Goal: Information Seeking & Learning: Learn about a topic

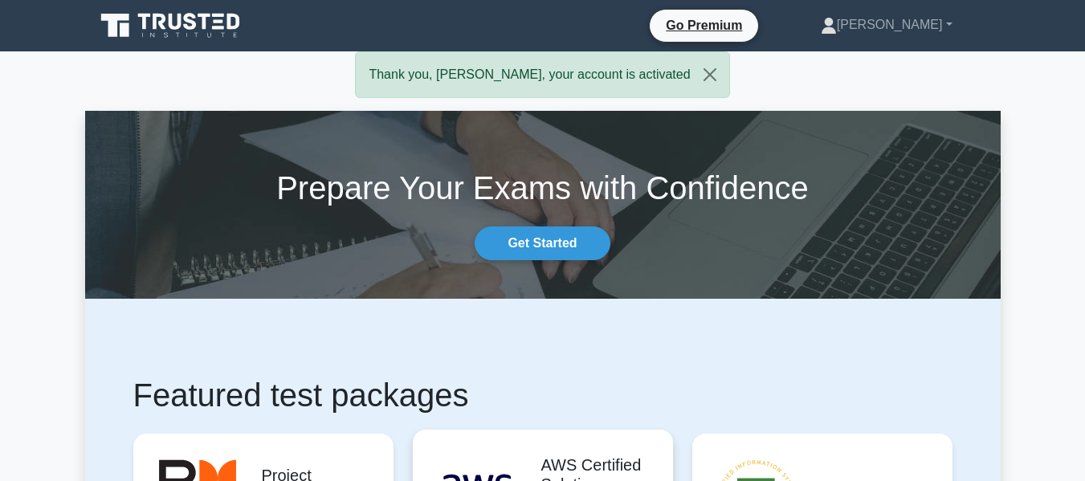
drag, startPoint x: 587, startPoint y: 444, endPoint x: 543, endPoint y: 463, distance: 48.2
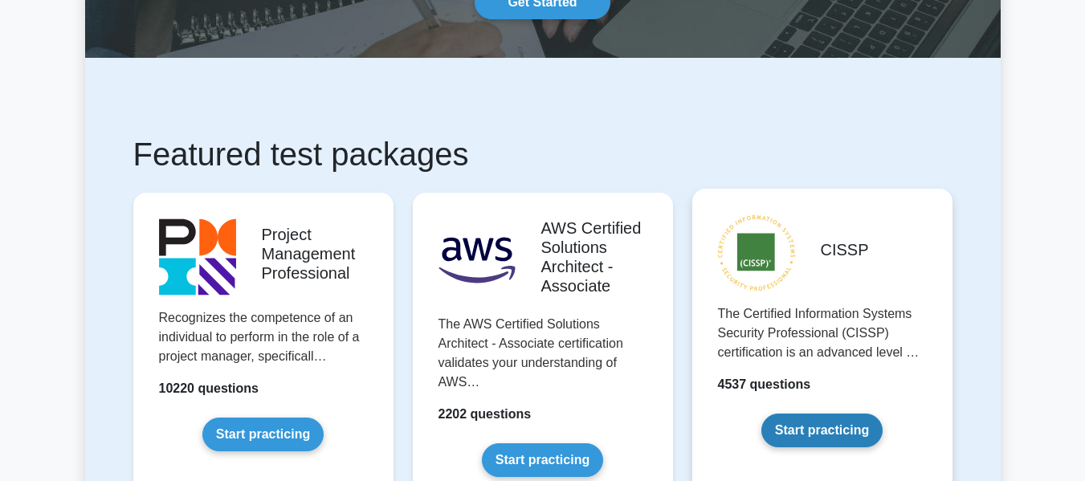
scroll to position [321, 0]
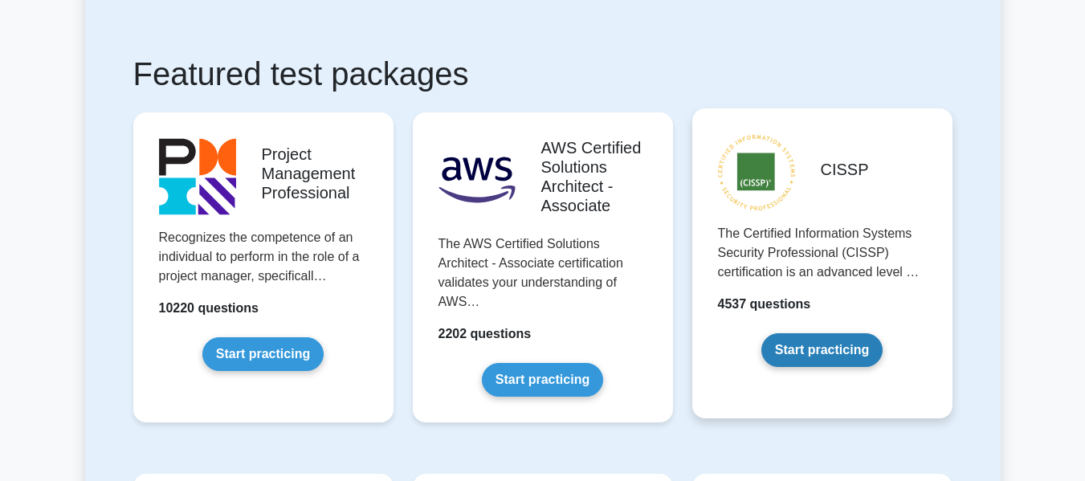
click at [861, 344] on link "Start practicing" at bounding box center [821, 350] width 121 height 34
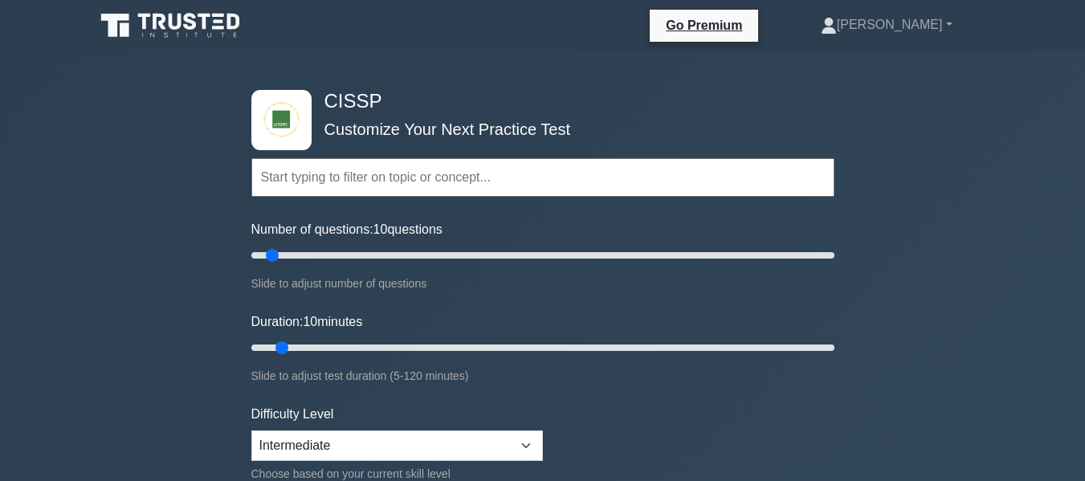
drag, startPoint x: 419, startPoint y: 186, endPoint x: 463, endPoint y: 166, distance: 48.5
click at [423, 184] on input "text" at bounding box center [542, 177] width 583 height 39
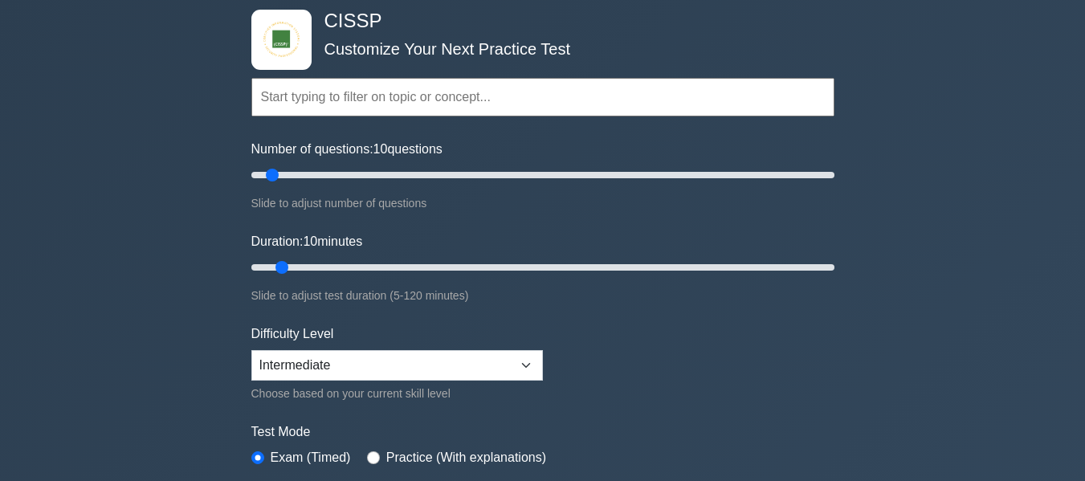
scroll to position [161, 0]
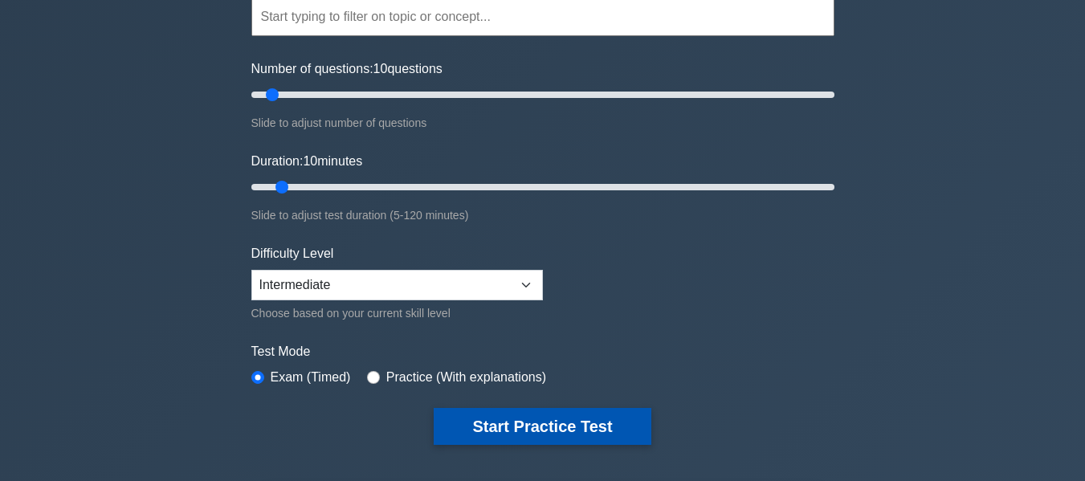
click at [557, 416] on button "Start Practice Test" at bounding box center [542, 426] width 217 height 37
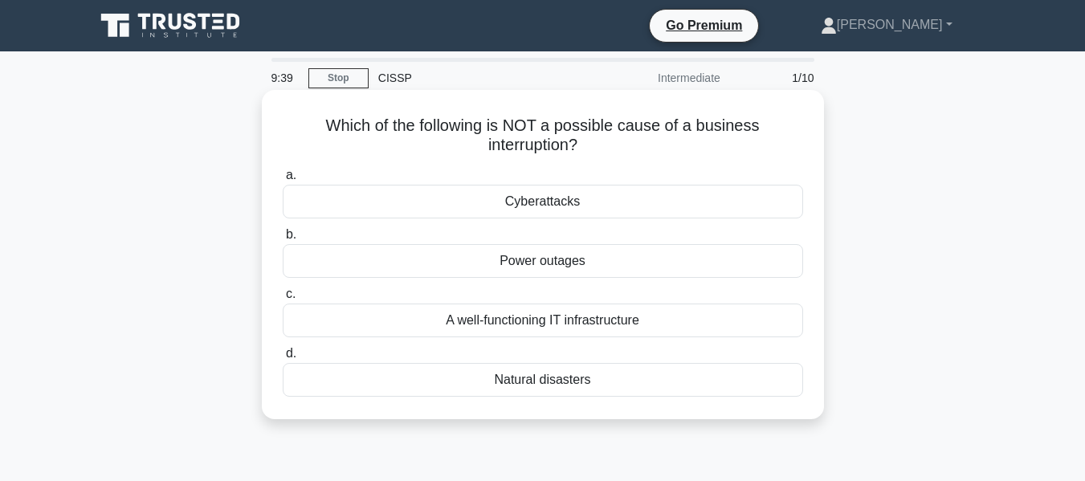
drag, startPoint x: 528, startPoint y: 260, endPoint x: 543, endPoint y: 273, distance: 19.9
click at [544, 273] on div "Power outages" at bounding box center [543, 261] width 520 height 34
click at [320, 253] on div "Power outages" at bounding box center [543, 261] width 520 height 34
click at [283, 240] on input "b. Power outages" at bounding box center [283, 235] width 0 height 10
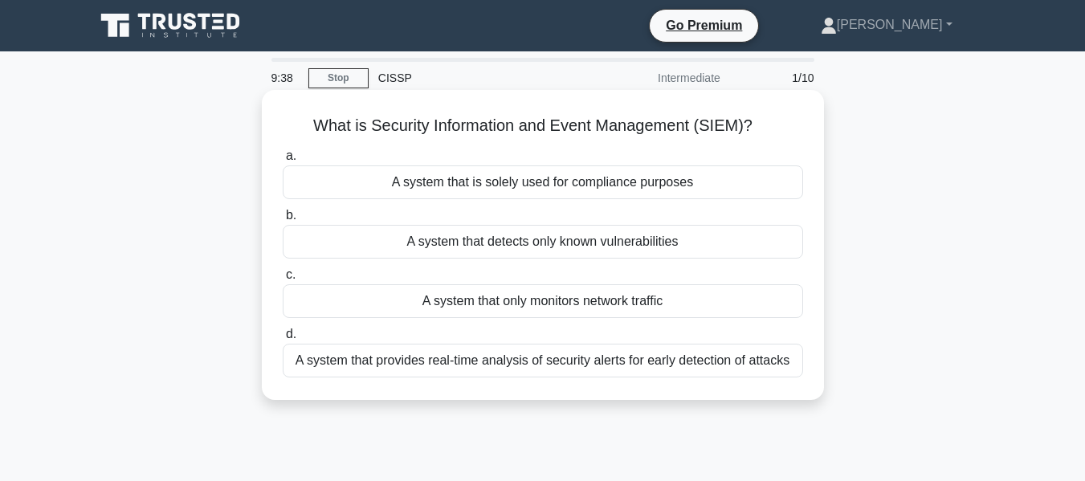
drag, startPoint x: 320, startPoint y: 253, endPoint x: 332, endPoint y: 242, distance: 16.5
click at [328, 249] on div "A system that detects only known vulnerabilities" at bounding box center [543, 242] width 520 height 34
click at [283, 221] on input "b. A system that detects only known vulnerabilities" at bounding box center [283, 215] width 0 height 10
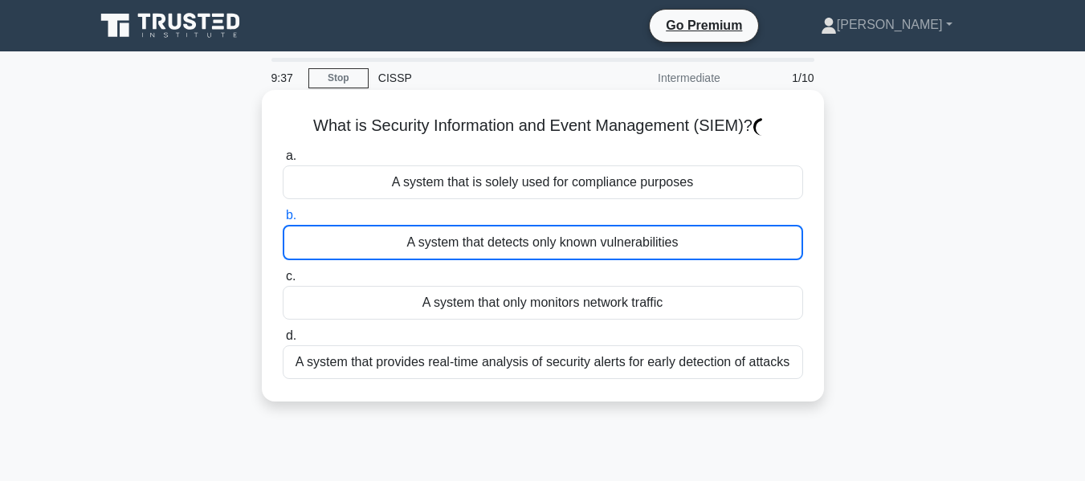
drag, startPoint x: 335, startPoint y: 240, endPoint x: 343, endPoint y: 237, distance: 8.6
click at [341, 239] on div "A system that detects only known vulnerabilities" at bounding box center [543, 242] width 520 height 35
click at [283, 221] on input "b. A system that detects only known vulnerabilities" at bounding box center [283, 215] width 0 height 10
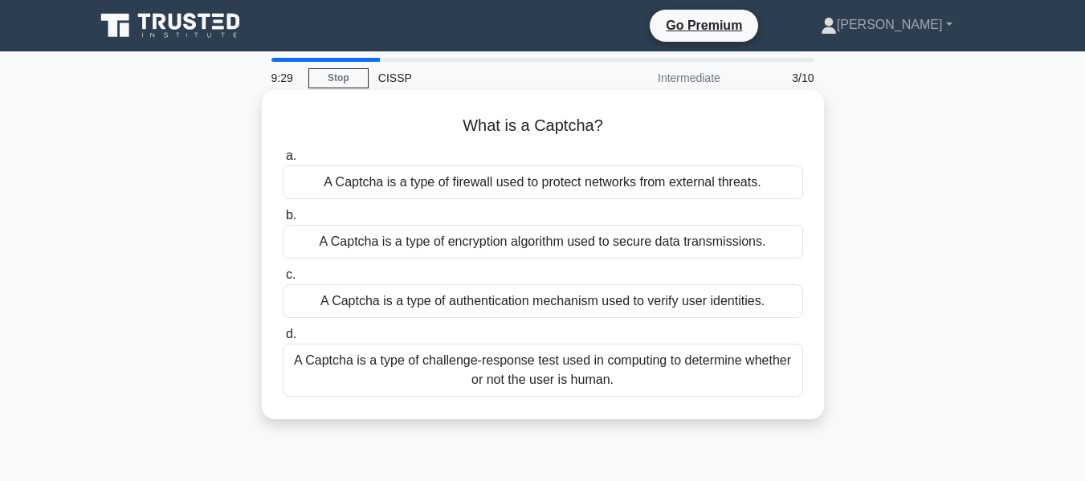
drag, startPoint x: 447, startPoint y: 230, endPoint x: 729, endPoint y: 118, distance: 303.5
click at [732, 112] on div "What is a Captcha? .spinner_0XTQ{transform-origin:center;animation:spinner_y6GP…" at bounding box center [542, 254] width 549 height 316
click at [566, 373] on div "A Captcha is a type of challenge-response test used in computing to determine w…" at bounding box center [543, 370] width 520 height 53
click at [304, 338] on label "d. A Captcha is a type of challenge-response test used in computing to determin…" at bounding box center [543, 360] width 520 height 72
click at [283, 338] on input "d. A Captcha is a type of challenge-response test used in computing to determin…" at bounding box center [283, 334] width 0 height 10
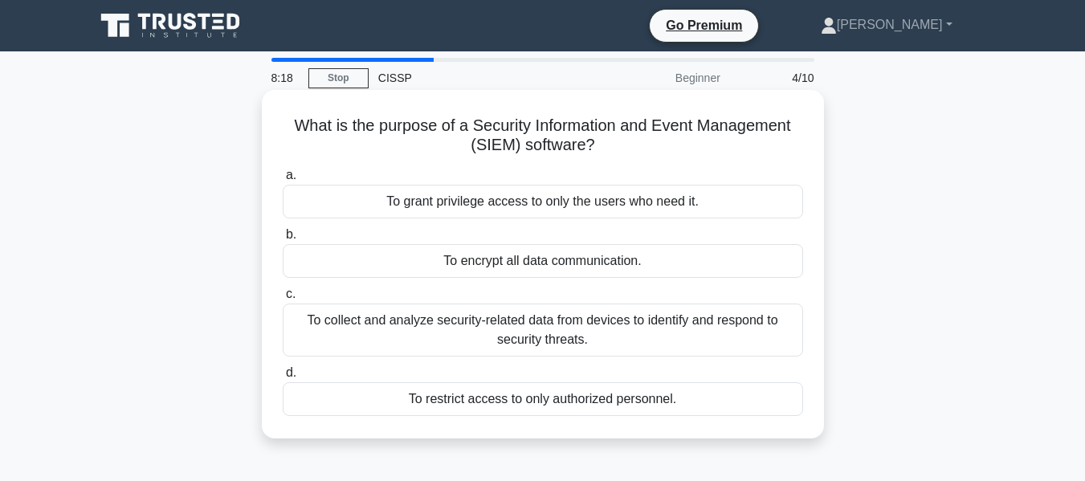
click at [356, 333] on div "To collect and analyze security-related data from devices to identify and respo…" at bounding box center [543, 330] width 520 height 53
click at [283, 300] on input "c. To collect and analyze security-related data from devices to identify and re…" at bounding box center [283, 294] width 0 height 10
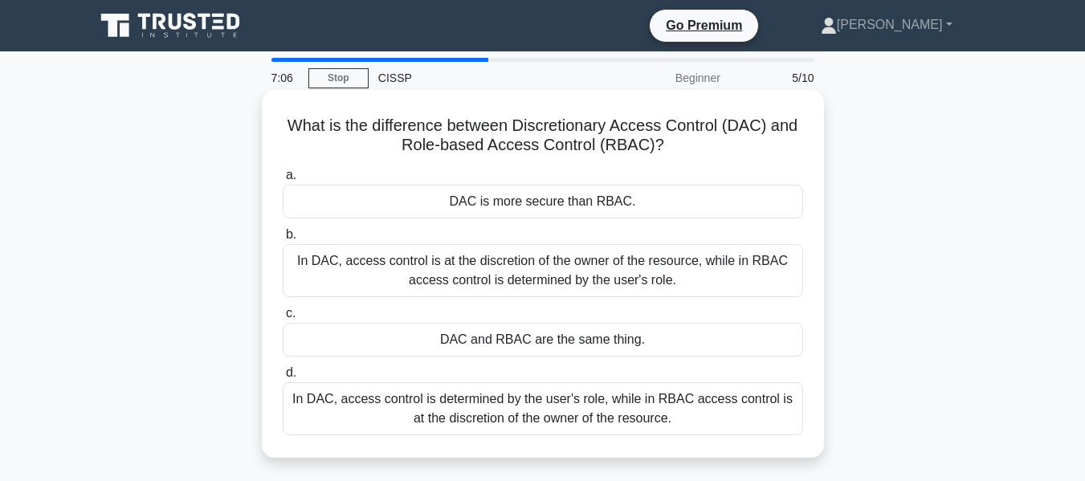
click at [575, 413] on div "In DAC, access control is determined by the user's role, while in RBAC access c…" at bounding box center [543, 408] width 520 height 53
click at [734, 428] on div "In DAC, access control is determined by the user's role, while in RBAC access c…" at bounding box center [543, 408] width 520 height 53
click at [283, 378] on input "d. In DAC, access control is determined by the user's role, while in RBAC acces…" at bounding box center [283, 373] width 0 height 10
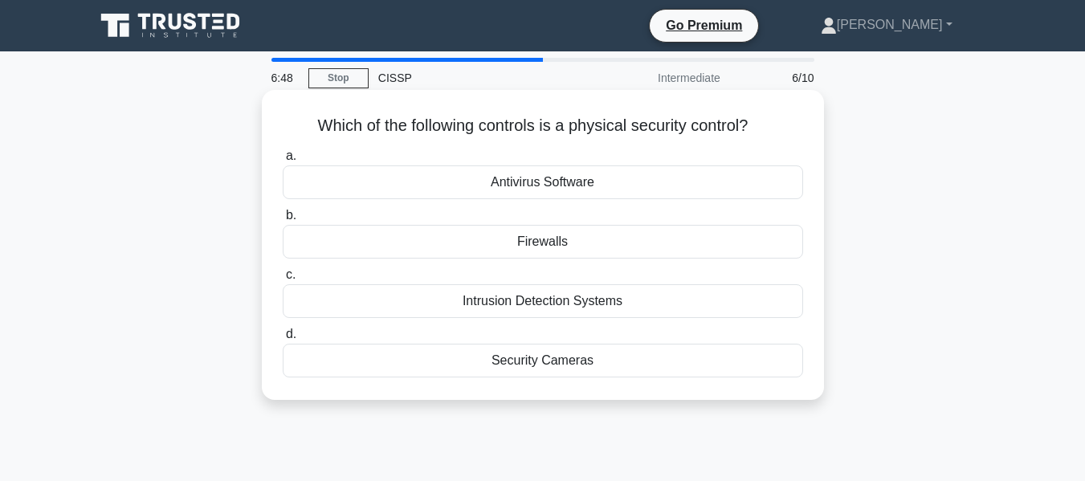
click at [528, 369] on div "Security Cameras" at bounding box center [543, 361] width 520 height 34
click at [283, 340] on input "d. Security Cameras" at bounding box center [283, 334] width 0 height 10
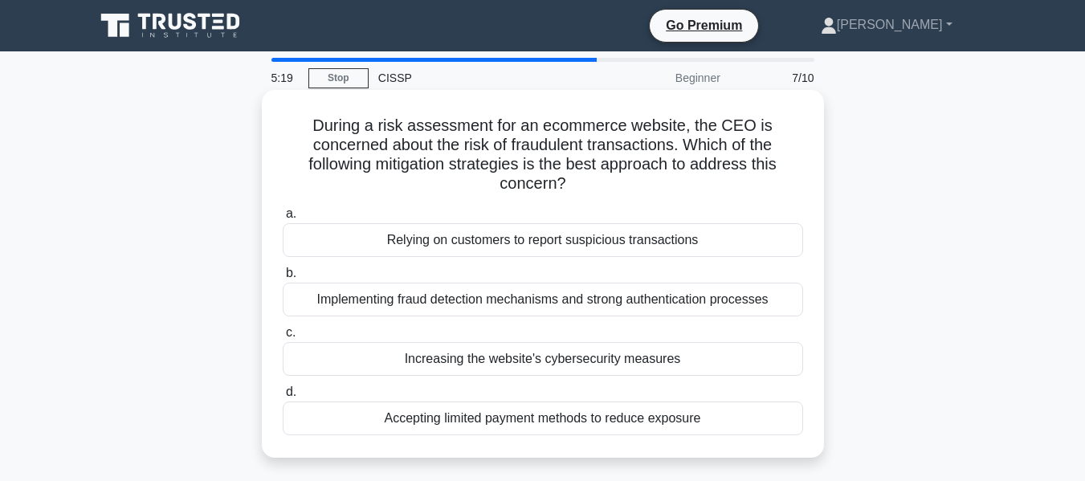
drag, startPoint x: 345, startPoint y: 300, endPoint x: 345, endPoint y: 318, distance: 18.5
click at [345, 306] on div "Implementing fraud detection mechanisms and strong authentication processes" at bounding box center [543, 300] width 520 height 34
click at [328, 301] on div "Implementing fraud detection mechanisms and strong authentication processes" at bounding box center [543, 300] width 520 height 34
click at [283, 279] on input "b. Implementing fraud detection mechanisms and strong authentication processes" at bounding box center [283, 273] width 0 height 10
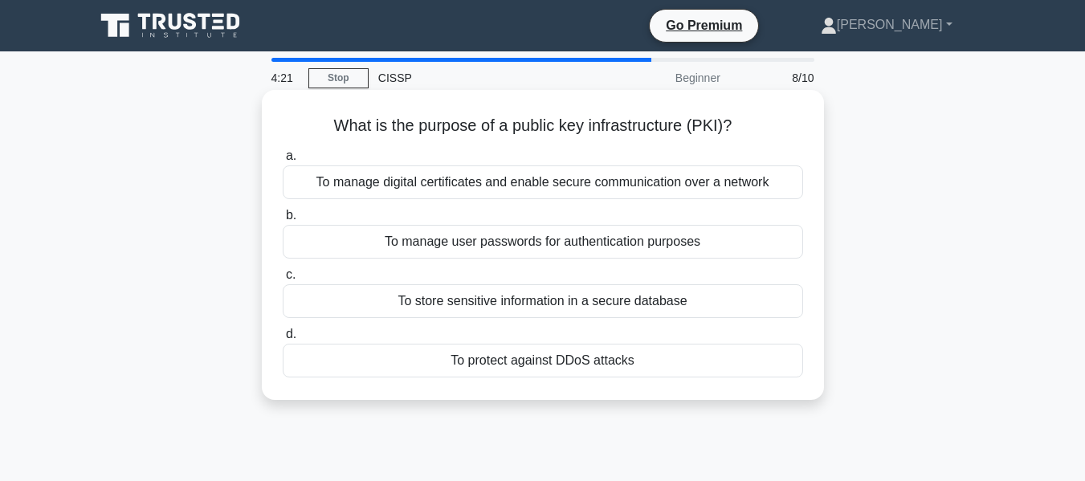
click at [497, 242] on div "To manage user passwords for authentication purposes" at bounding box center [543, 242] width 520 height 34
click at [283, 221] on input "b. To manage user passwords for authentication purposes" at bounding box center [283, 215] width 0 height 10
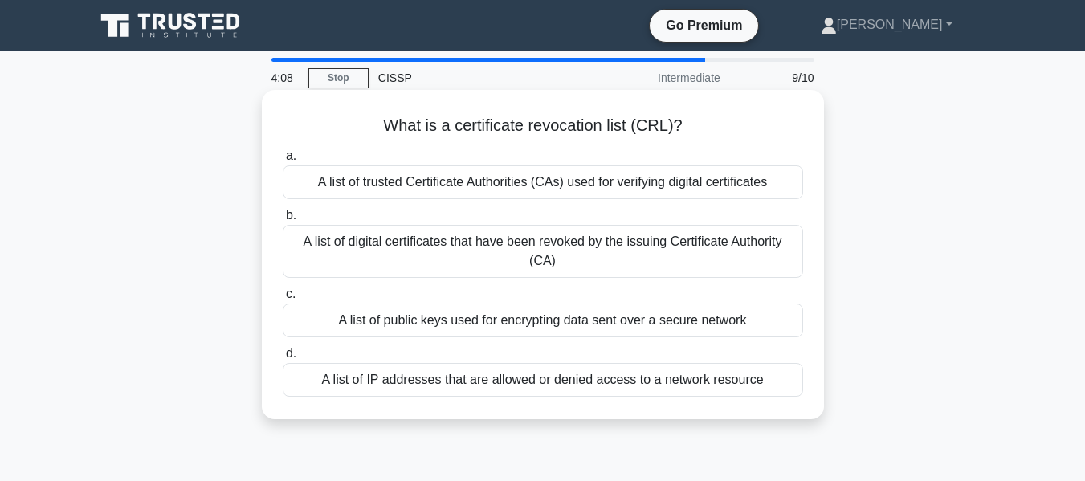
drag, startPoint x: 676, startPoint y: 249, endPoint x: 668, endPoint y: 245, distance: 9.0
drag, startPoint x: 668, startPoint y: 245, endPoint x: 666, endPoint y: 198, distance: 46.6
click at [666, 198] on div "A list of trusted Certificate Authorities (CAs) used for verifying digital cert…" at bounding box center [543, 182] width 520 height 34
click at [283, 161] on input "a. A list of trusted Certificate Authorities (CAs) used for verifying digital c…" at bounding box center [283, 156] width 0 height 10
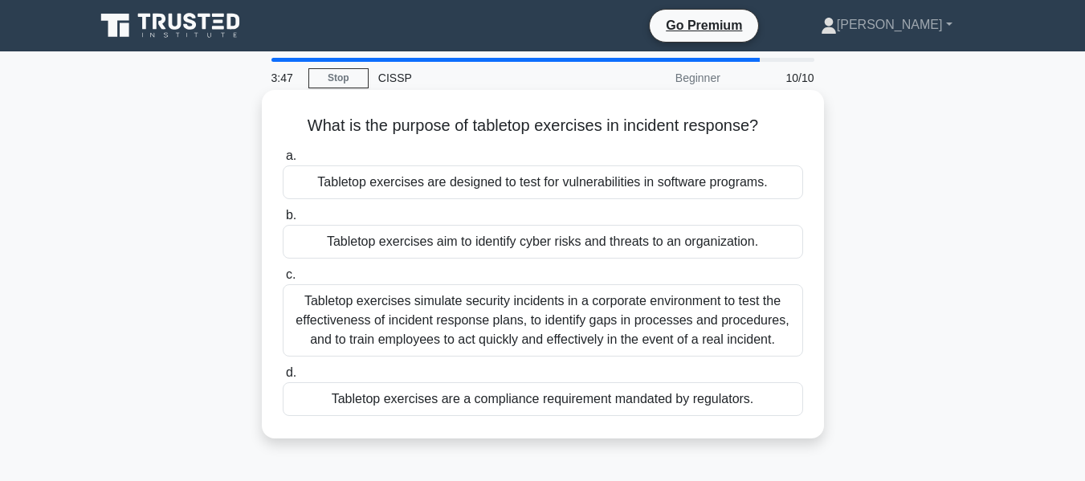
click at [516, 248] on div "Tabletop exercises aim to identify cyber risks and threats to an organization." at bounding box center [543, 242] width 520 height 34
click at [283, 221] on input "b. Tabletop exercises aim to identify cyber risks and threats to an organizatio…" at bounding box center [283, 215] width 0 height 10
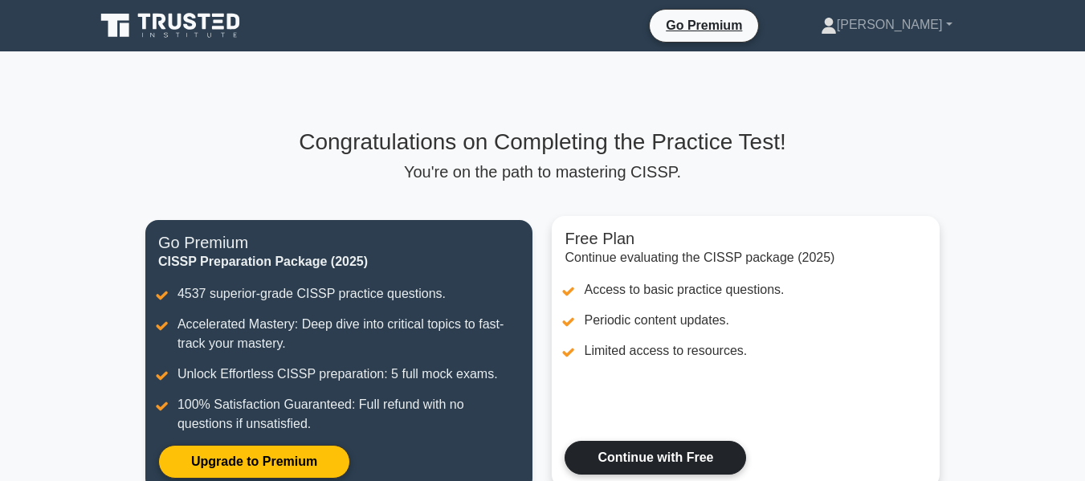
click at [652, 447] on link "Continue with Free" at bounding box center [656, 458] width 182 height 34
click at [716, 460] on link "Continue with Free" at bounding box center [656, 458] width 182 height 34
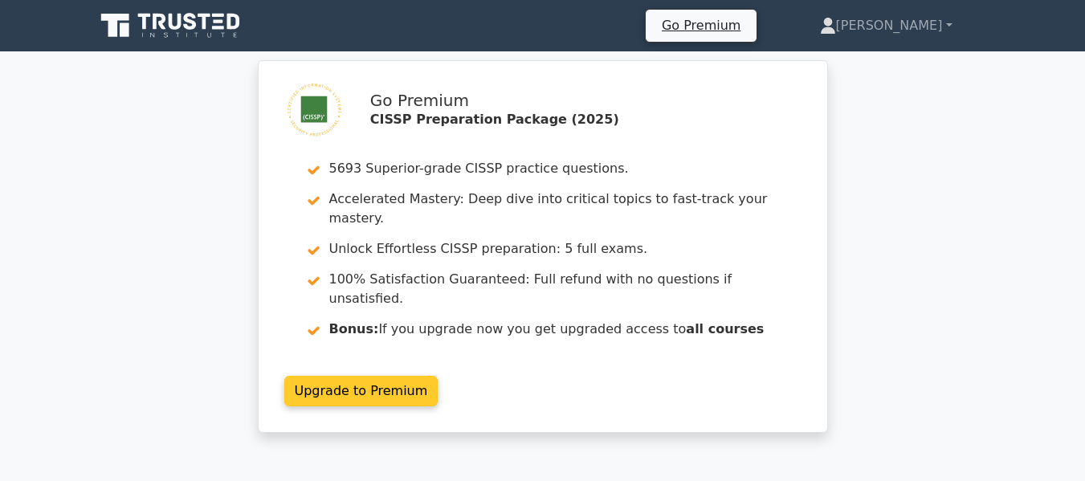
click at [438, 376] on link "Upgrade to Premium" at bounding box center [361, 391] width 154 height 31
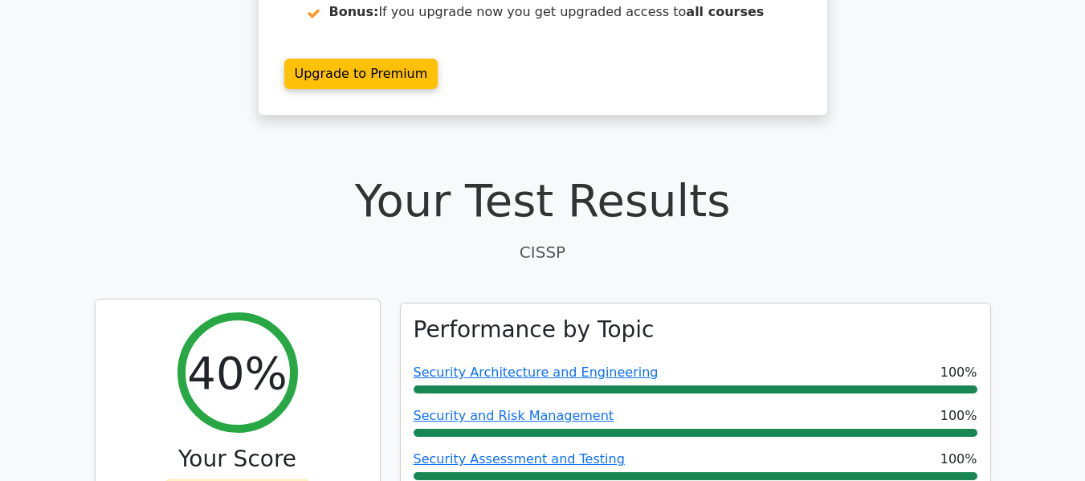
scroll to position [482, 0]
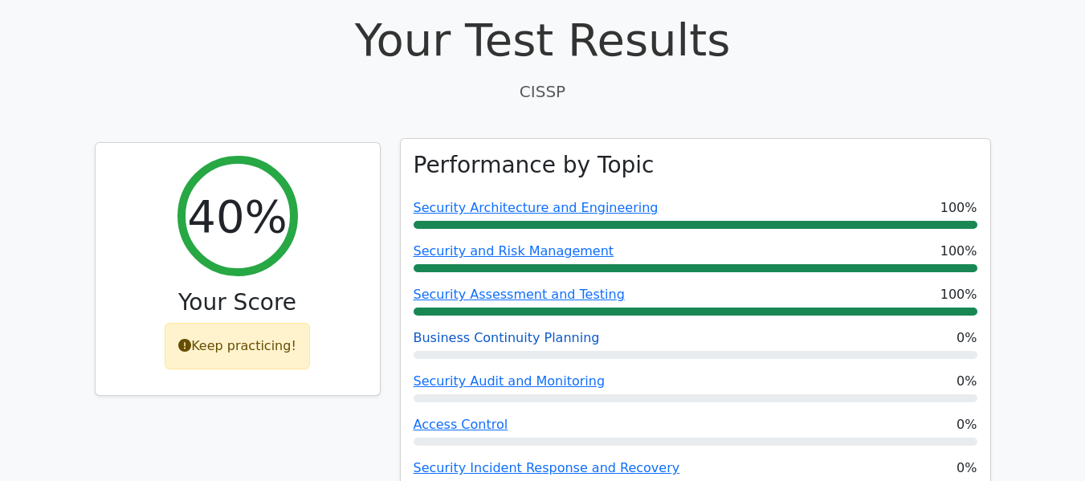
click at [562, 330] on link "Business Continuity Planning" at bounding box center [507, 337] width 186 height 15
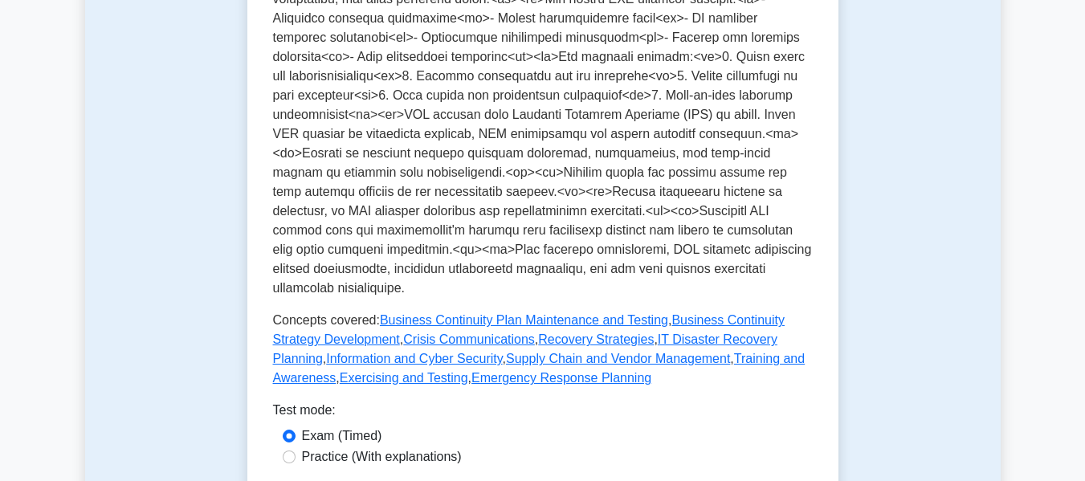
scroll to position [723, 0]
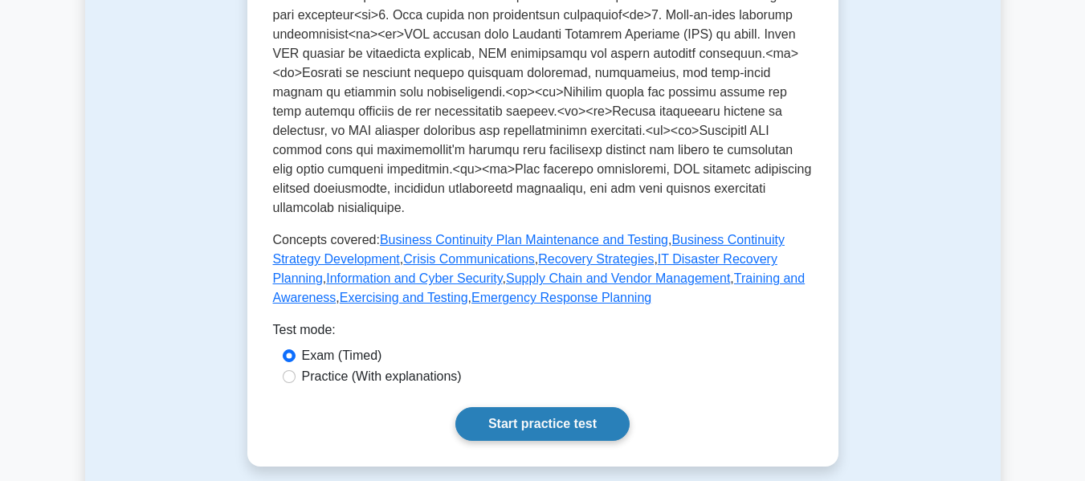
click at [526, 407] on link "Start practice test" at bounding box center [542, 424] width 174 height 34
click at [570, 407] on link "Start practice test" at bounding box center [542, 424] width 174 height 34
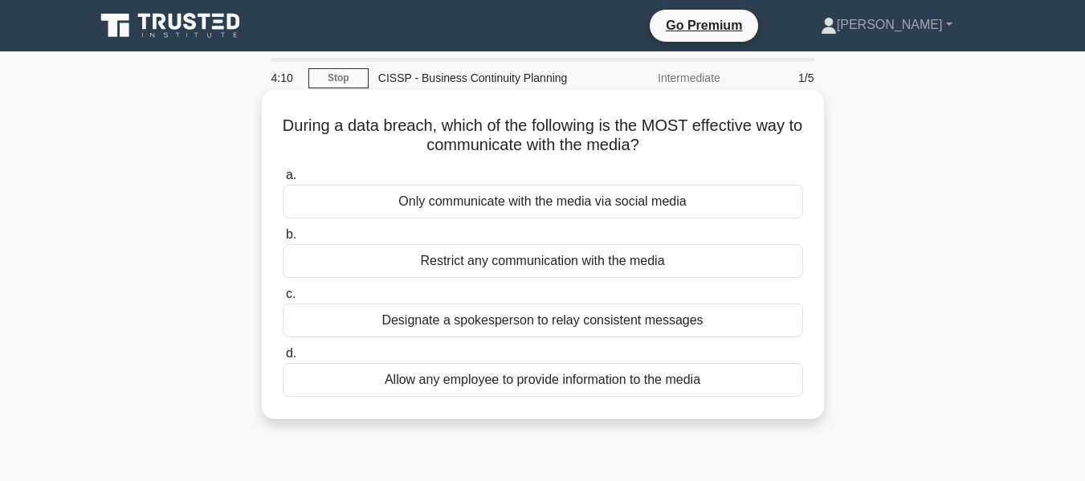
click at [597, 328] on div "Designate a spokesperson to relay consistent messages" at bounding box center [543, 321] width 520 height 34
click at [283, 300] on input "c. Designate a spokesperson to relay consistent messages" at bounding box center [283, 294] width 0 height 10
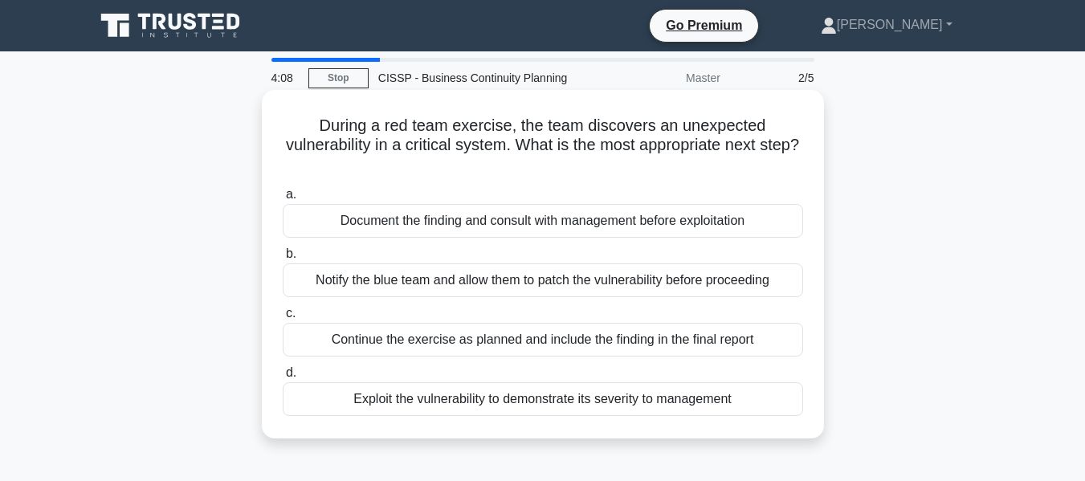
drag, startPoint x: 525, startPoint y: 316, endPoint x: 525, endPoint y: 304, distance: 12.0
click at [561, 407] on div "Exploit the vulnerability to demonstrate its severity to management" at bounding box center [543, 399] width 520 height 34
click at [283, 378] on input "d. Exploit the vulnerability to demonstrate its severity to management" at bounding box center [283, 373] width 0 height 10
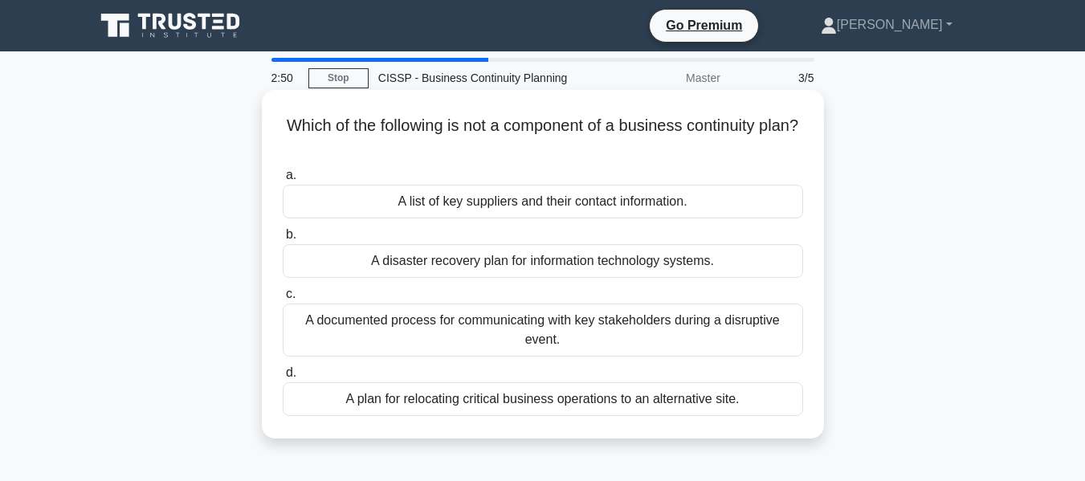
click at [504, 259] on div "A disaster recovery plan for information technology systems." at bounding box center [543, 261] width 520 height 34
click at [283, 240] on input "b. A disaster recovery plan for information technology systems." at bounding box center [283, 235] width 0 height 10
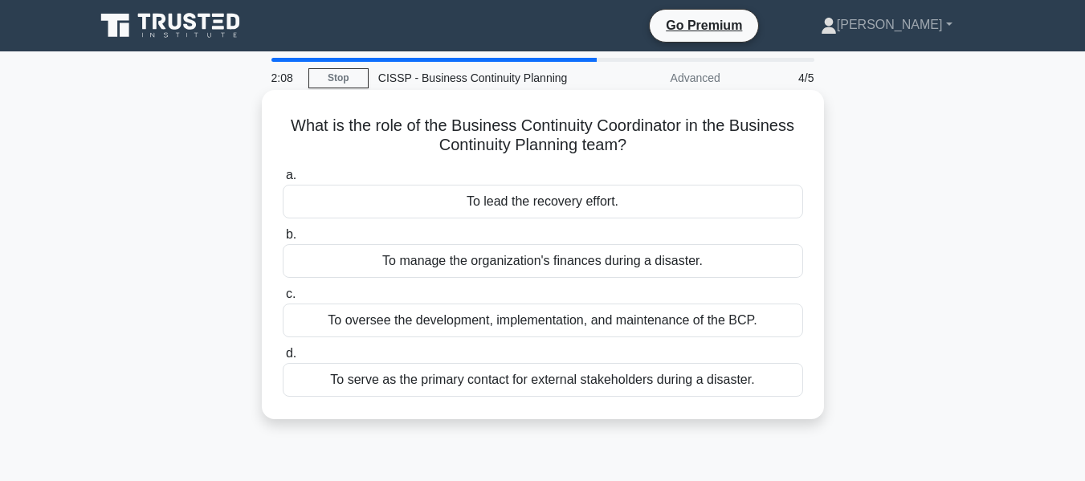
click at [713, 382] on div "To serve as the primary contact for external stakeholders during a disaster." at bounding box center [543, 380] width 520 height 34
click at [434, 328] on div "To oversee the development, implementation, and maintenance of the BCP." at bounding box center [543, 321] width 520 height 34
click at [283, 300] on input "c. To oversee the development, implementation, and maintenance of the BCP." at bounding box center [283, 294] width 0 height 10
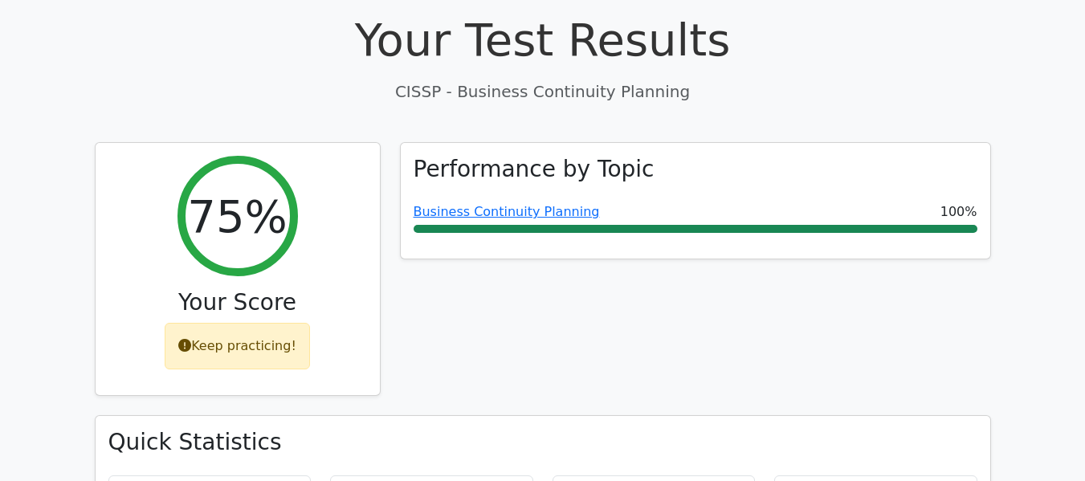
scroll to position [642, 0]
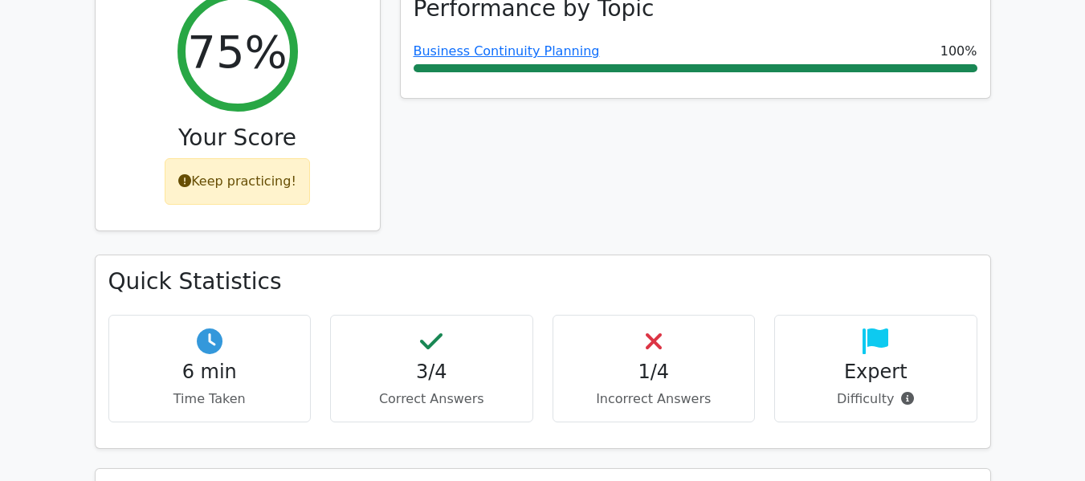
drag, startPoint x: 252, startPoint y: 136, endPoint x: 260, endPoint y: 170, distance: 35.5
click at [251, 158] on div "Keep practicing!" at bounding box center [237, 181] width 145 height 47
click at [266, 120] on div "75% Your Score Keep practicing!" at bounding box center [238, 104] width 284 height 252
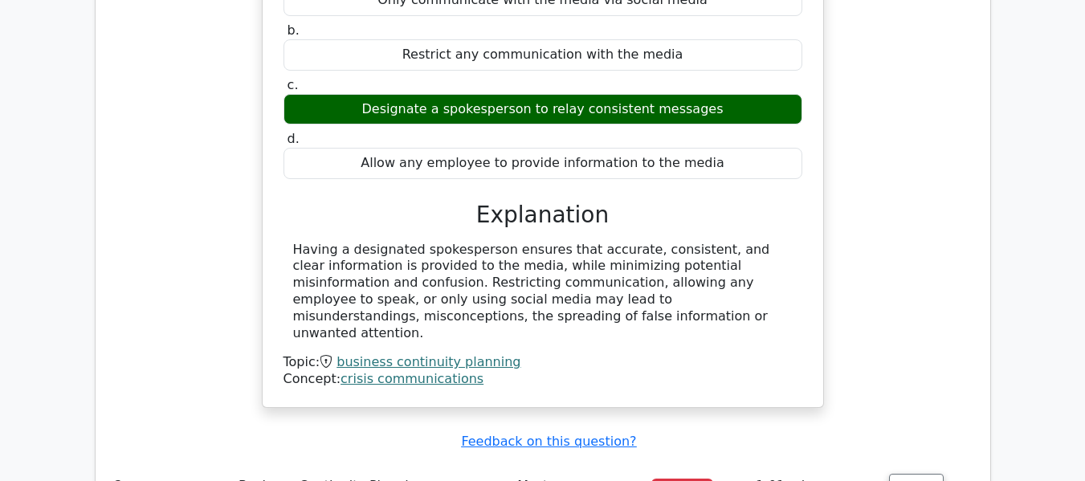
scroll to position [1446, 0]
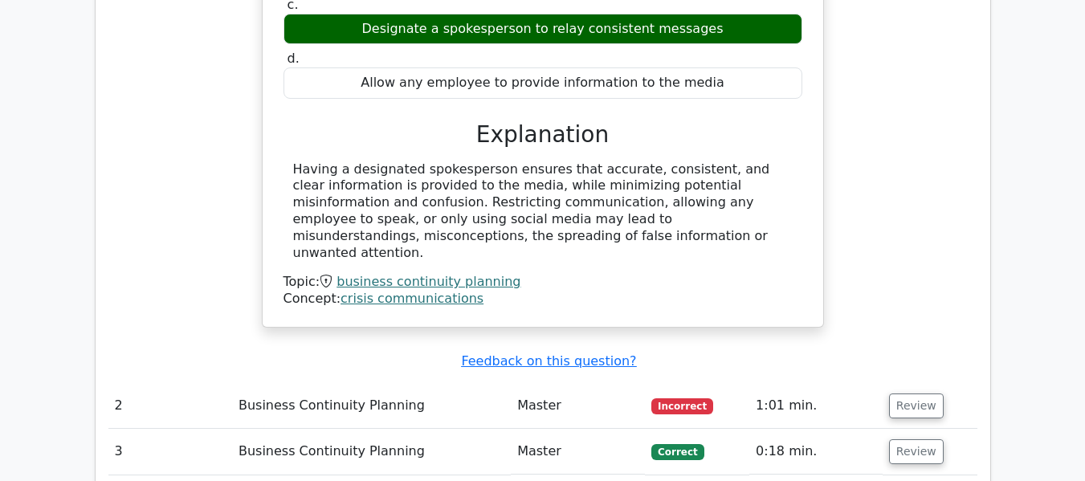
drag, startPoint x: 677, startPoint y: 347, endPoint x: 670, endPoint y: 376, distance: 29.8
click at [670, 383] on td "Incorrect" at bounding box center [697, 406] width 104 height 46
click at [908, 394] on button "Review" at bounding box center [916, 406] width 55 height 25
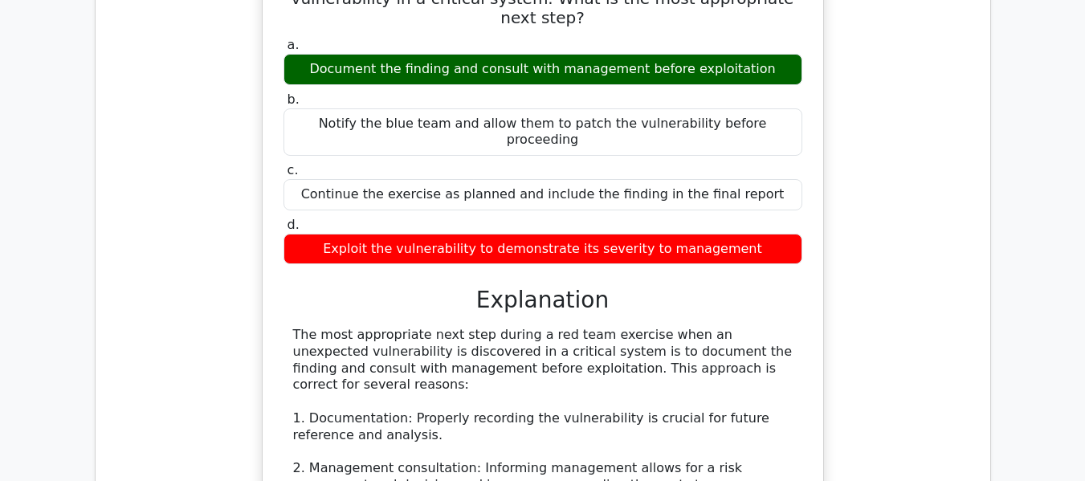
scroll to position [2008, 0]
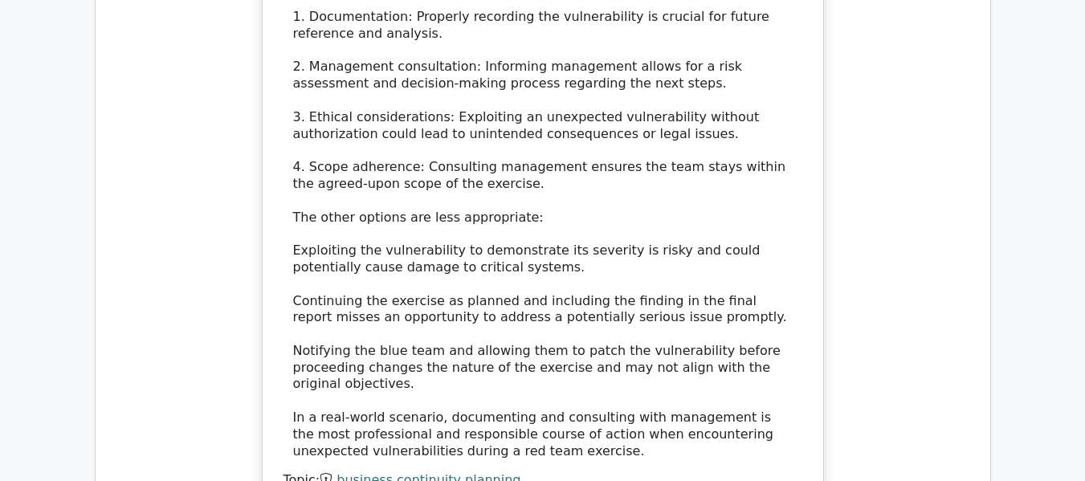
scroll to position [2409, 0]
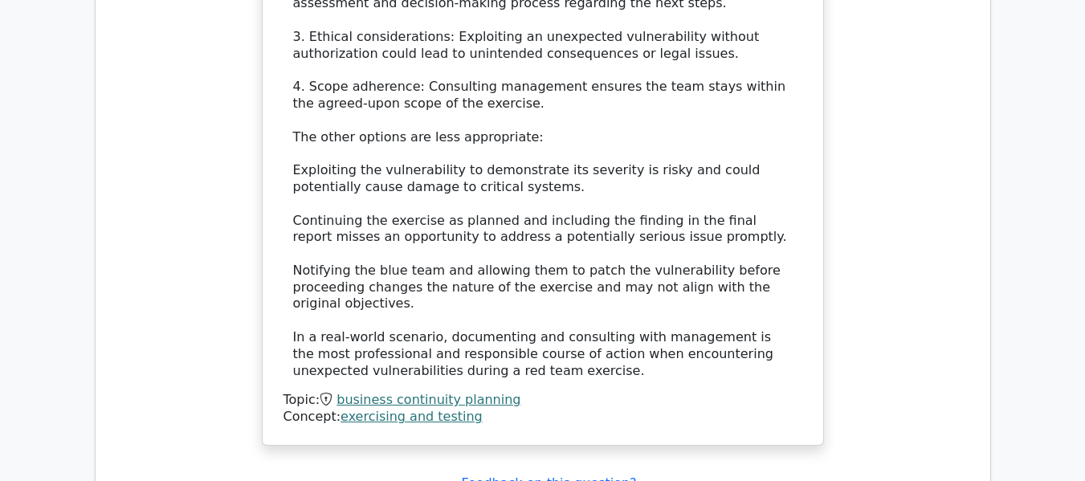
click at [371, 409] on link "exercising and testing" at bounding box center [412, 416] width 142 height 15
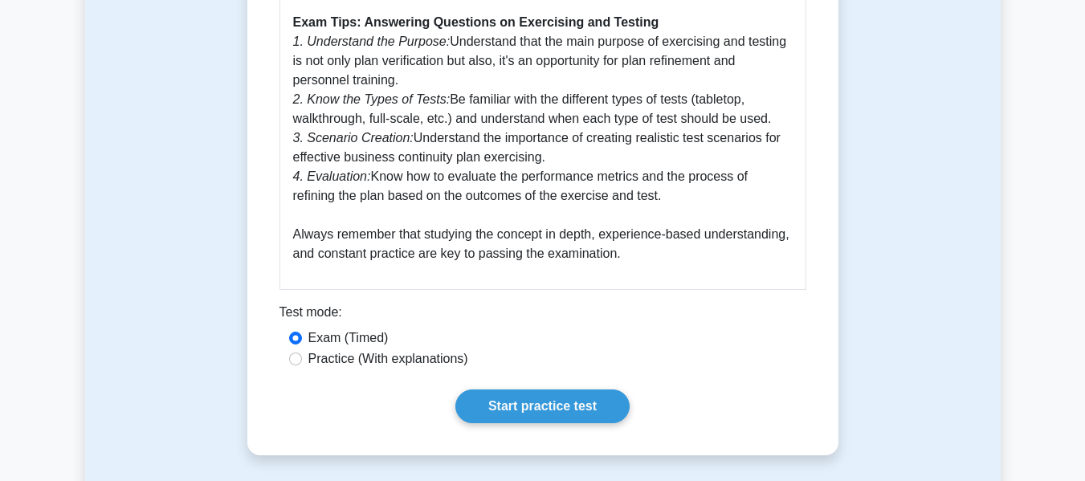
scroll to position [964, 0]
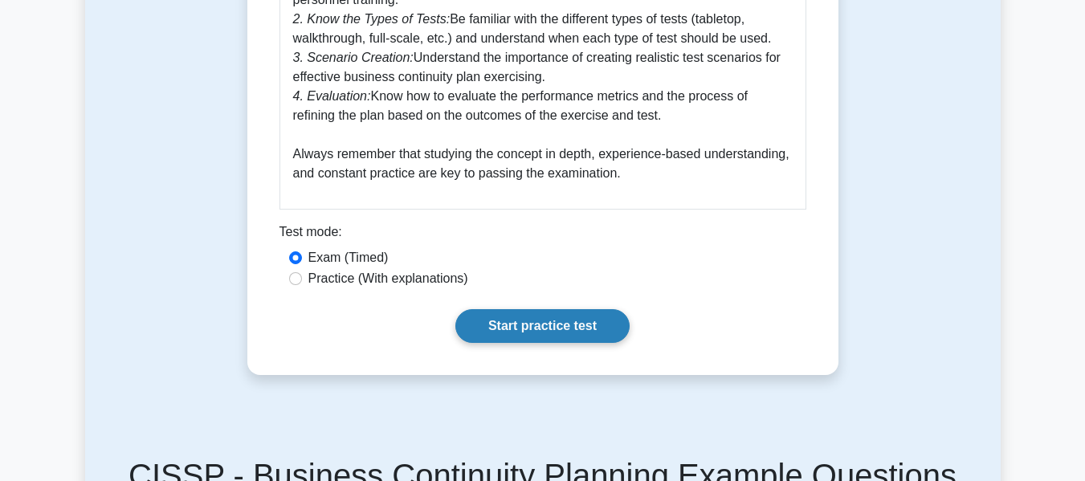
click at [520, 309] on link "Start practice test" at bounding box center [542, 326] width 174 height 34
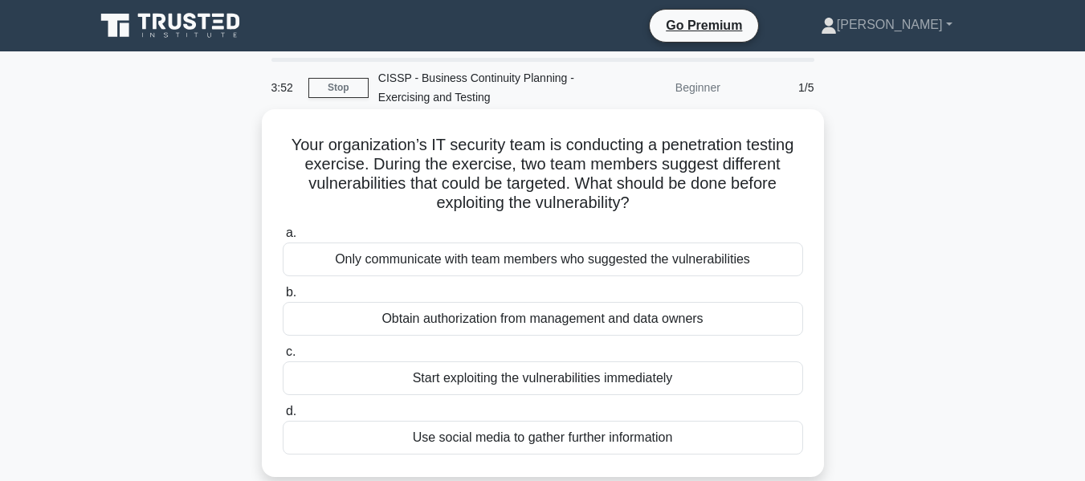
click at [330, 266] on div "Only communicate with team members who suggested the vulnerabilities" at bounding box center [543, 260] width 520 height 34
click at [283, 239] on input "a. Only communicate with team members who suggested the vulnerabilities" at bounding box center [283, 233] width 0 height 10
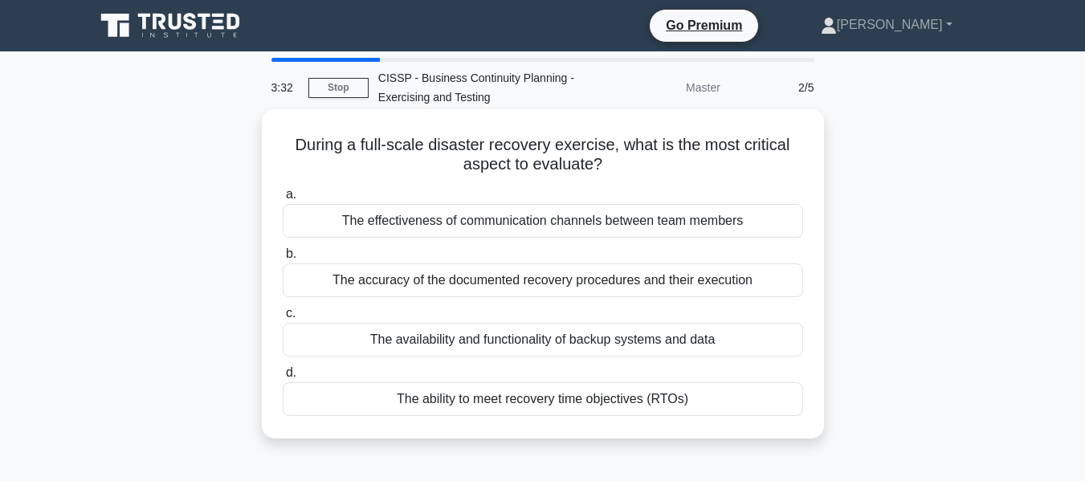
click at [652, 225] on div "The effectiveness of communication channels between team members" at bounding box center [543, 221] width 520 height 34
drag, startPoint x: 608, startPoint y: 352, endPoint x: 747, endPoint y: 323, distance: 141.9
click at [747, 323] on label "c. The availability and functionality of backup systems and data" at bounding box center [543, 330] width 520 height 53
click at [644, 341] on div "The availability and functionality of backup systems and data" at bounding box center [543, 340] width 520 height 34
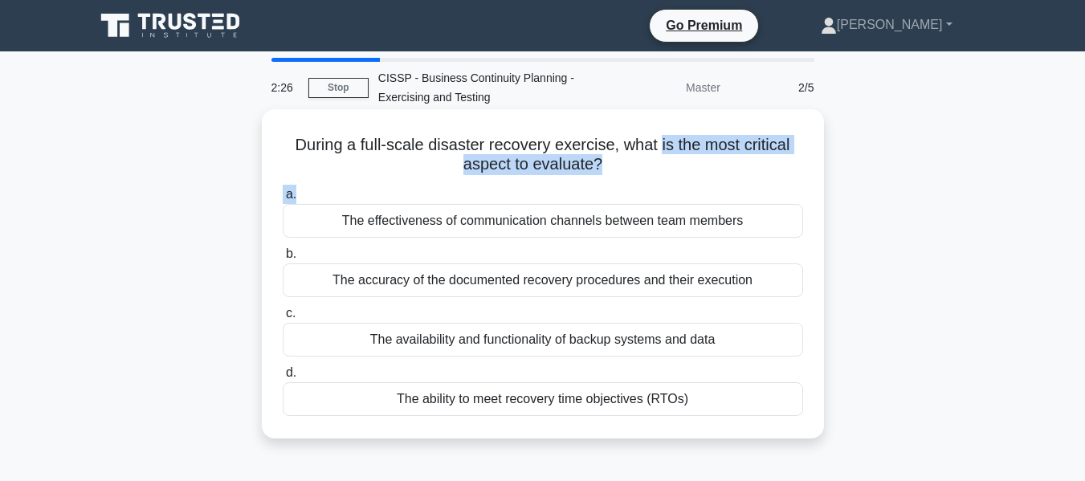
drag, startPoint x: 663, startPoint y: 186, endPoint x: 662, endPoint y: 202, distance: 15.3
click at [663, 198] on div "During a full-scale disaster recovery exercise, what is the most critical aspec…" at bounding box center [542, 274] width 549 height 316
drag, startPoint x: 673, startPoint y: 210, endPoint x: 671, endPoint y: 187, distance: 23.3
click at [671, 188] on label "a. The effectiveness of communication channels between team members" at bounding box center [543, 211] width 520 height 53
click at [672, 186] on div "a. The effectiveness of communication channels between team members b. The accu…" at bounding box center [543, 301] width 540 height 238
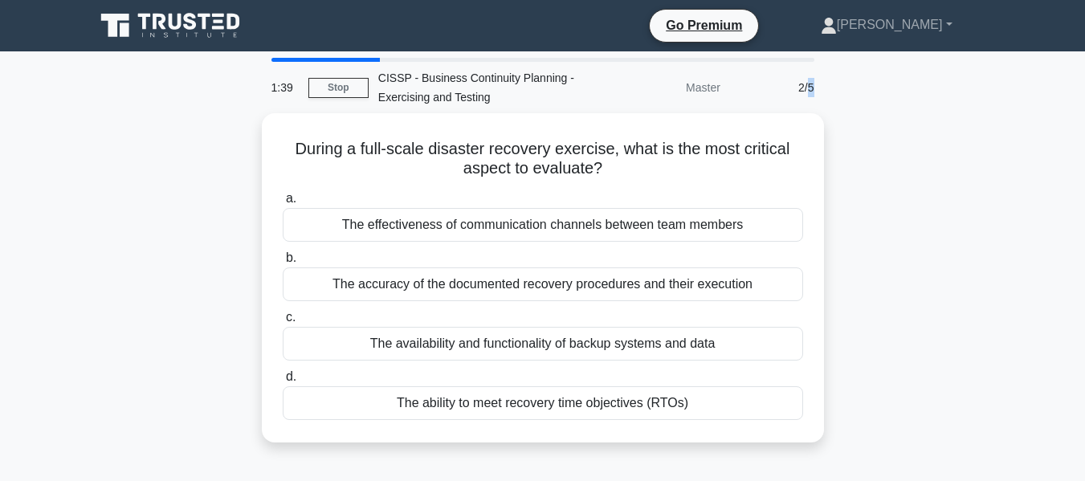
click at [811, 85] on div "2/5" at bounding box center [777, 87] width 94 height 32
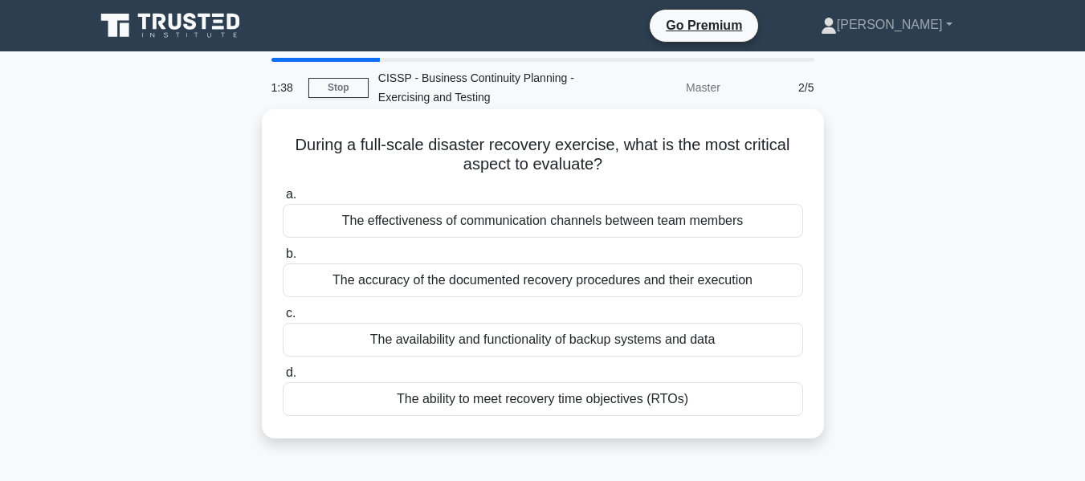
click at [774, 347] on div "The availability and functionality of backup systems and data" at bounding box center [543, 340] width 520 height 34
click at [283, 319] on input "c. The availability and functionality of backup systems and data" at bounding box center [283, 313] width 0 height 10
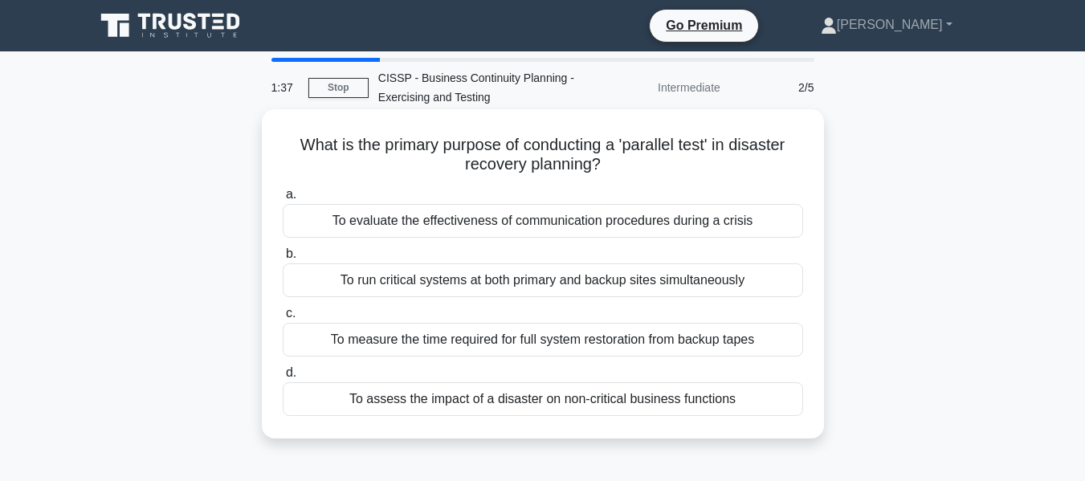
click at [780, 346] on div "To measure the time required for full system restoration from backup tapes" at bounding box center [543, 340] width 520 height 34
click at [283, 319] on input "c. To measure the time required for full system restoration from backup tapes" at bounding box center [283, 313] width 0 height 10
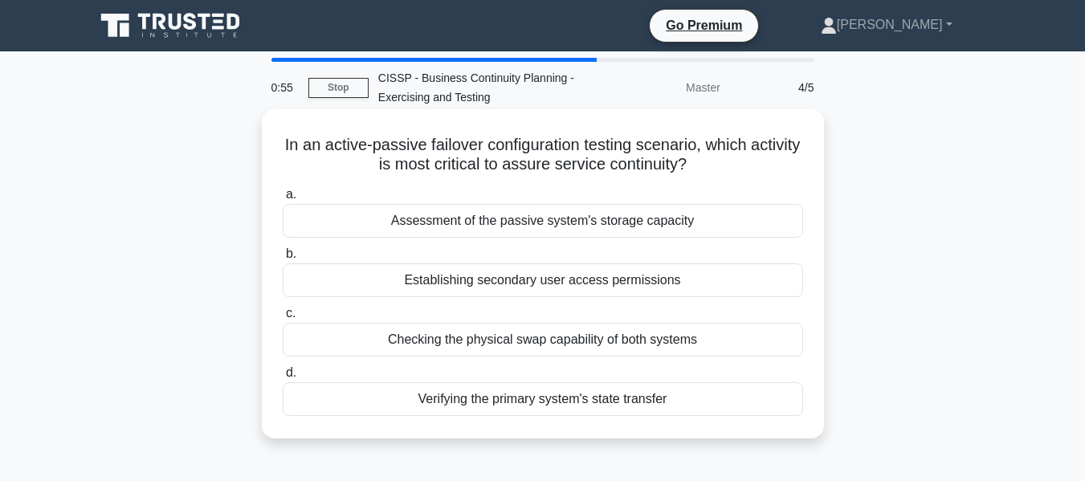
click at [622, 402] on div "Verifying the primary system's state transfer" at bounding box center [543, 399] width 520 height 34
click at [624, 404] on div "Verifying the primary system's state transfer" at bounding box center [543, 399] width 520 height 34
click at [283, 378] on input "d. Verifying the primary system's state transfer" at bounding box center [283, 373] width 0 height 10
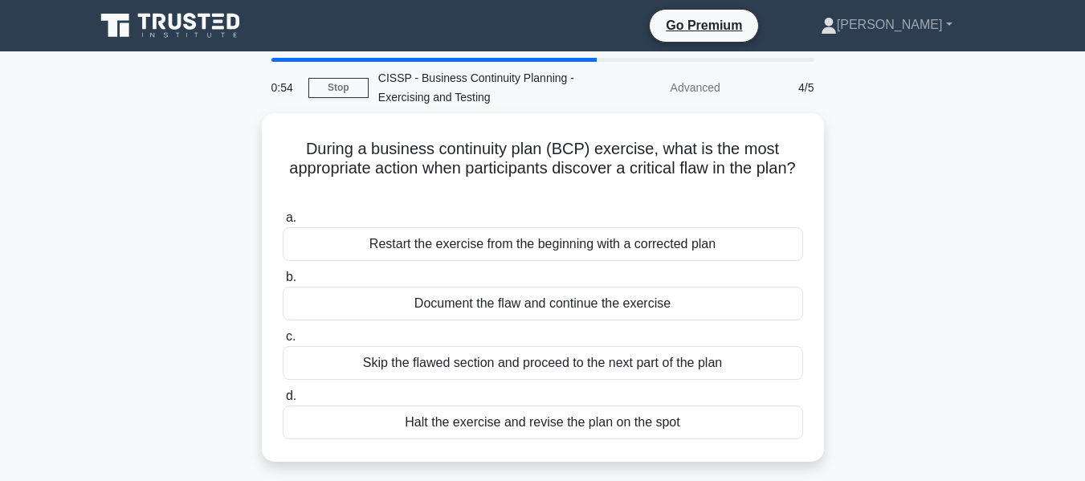
click at [626, 404] on label "d. Halt the exercise and revise the plan on the spot" at bounding box center [543, 412] width 520 height 53
click at [283, 402] on input "d. Halt the exercise and revise the plan on the spot" at bounding box center [283, 396] width 0 height 10
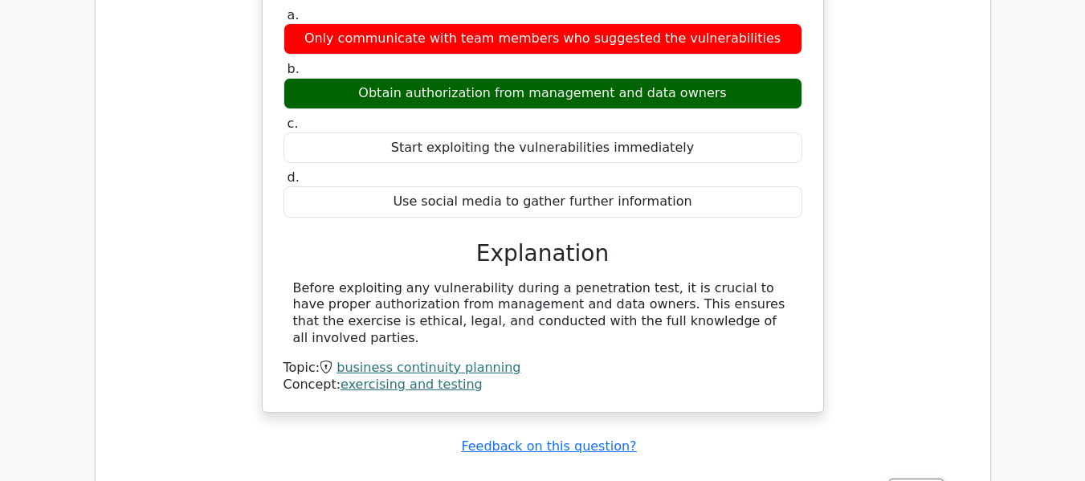
scroll to position [1526, 0]
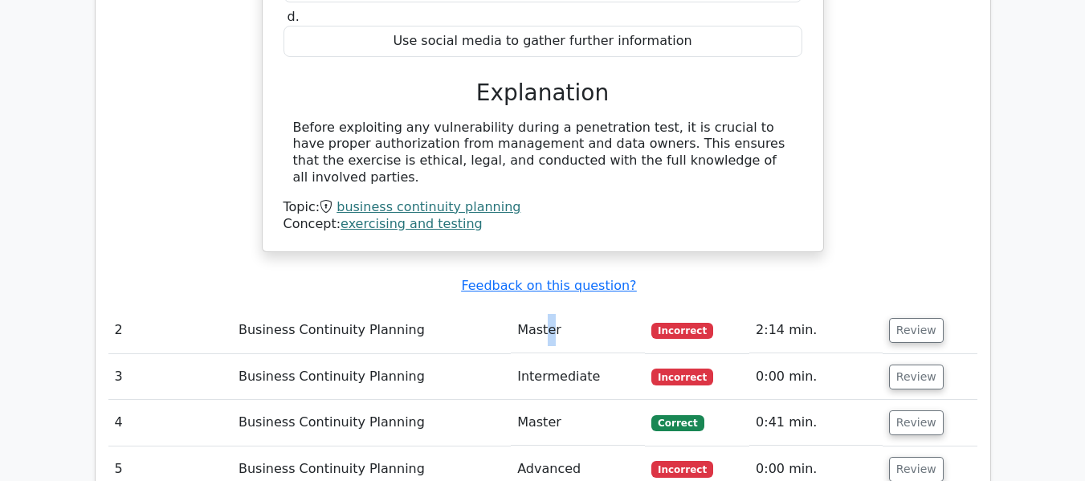
click at [547, 308] on td "Master" at bounding box center [578, 331] width 134 height 46
click at [345, 308] on td "Business Continuity Planning" at bounding box center [371, 331] width 279 height 46
drag, startPoint x: 677, startPoint y: 265, endPoint x: 679, endPoint y: 275, distance: 10.7
click at [679, 308] on td "Incorrect" at bounding box center [697, 331] width 104 height 46
click at [904, 318] on button "Review" at bounding box center [916, 330] width 55 height 25
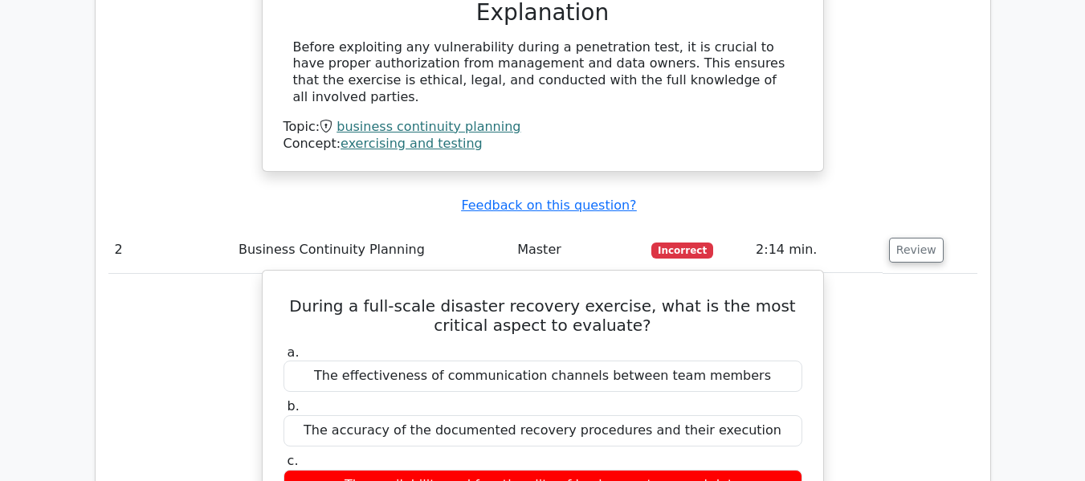
scroll to position [1687, 0]
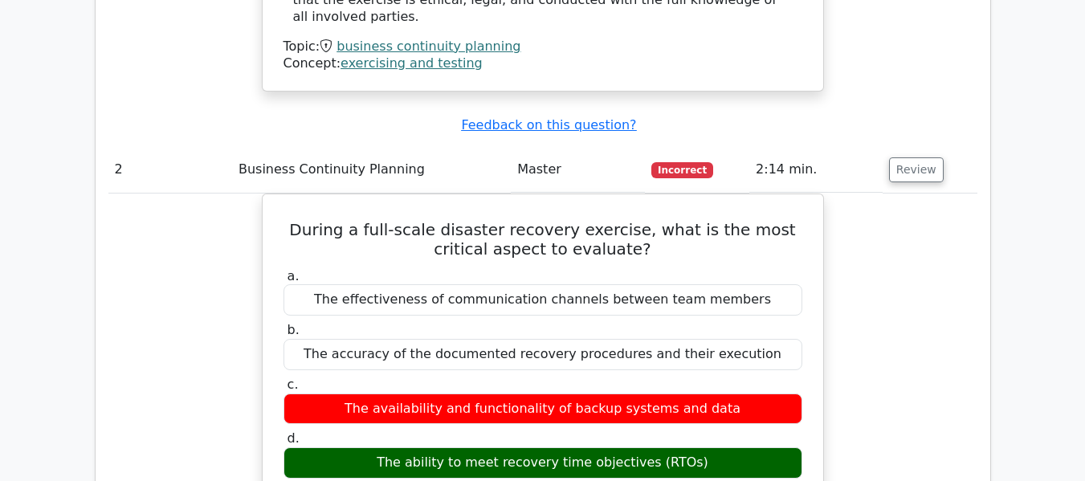
drag, startPoint x: 900, startPoint y: 111, endPoint x: 903, endPoint y: 162, distance: 51.5
click at [901, 157] on button "Review" at bounding box center [916, 169] width 55 height 25
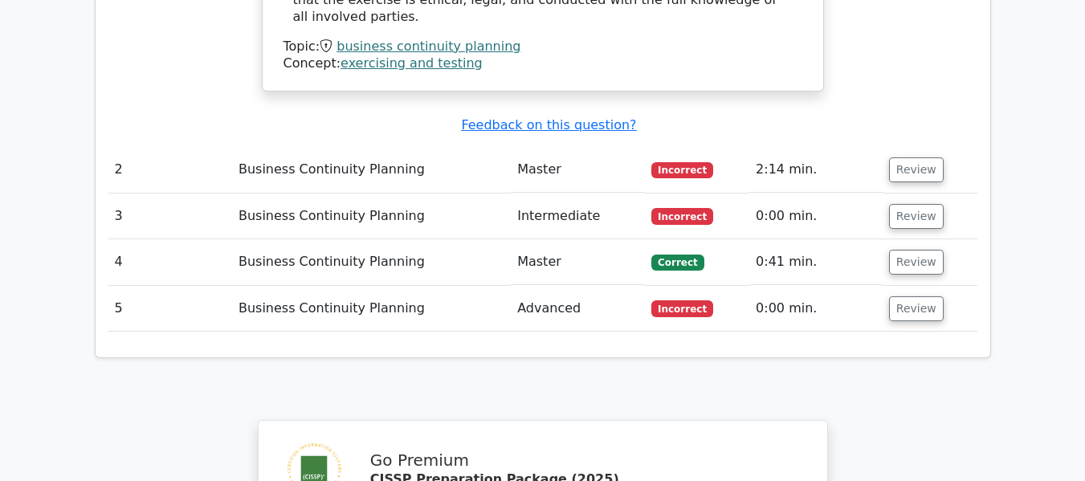
click at [677, 286] on td "Incorrect" at bounding box center [697, 309] width 104 height 46
drag, startPoint x: 677, startPoint y: 248, endPoint x: 679, endPoint y: 238, distance: 10.6
click at [679, 286] on td "Incorrect" at bounding box center [697, 309] width 104 height 46
click at [680, 286] on td "Incorrect" at bounding box center [697, 309] width 104 height 46
click at [688, 300] on span "Incorrect" at bounding box center [682, 308] width 62 height 16
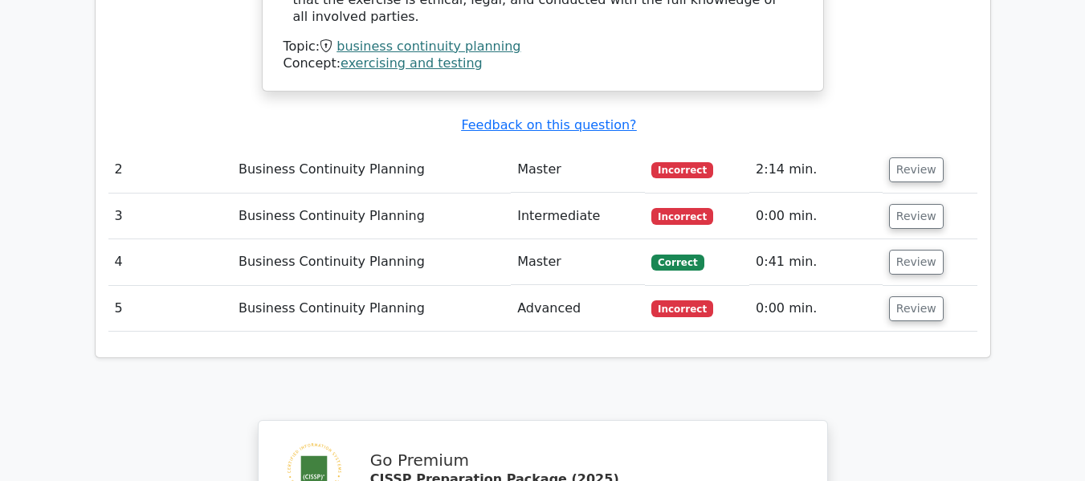
drag, startPoint x: 895, startPoint y: 258, endPoint x: 849, endPoint y: 301, distance: 63.6
click at [895, 296] on button "Review" at bounding box center [916, 308] width 55 height 25
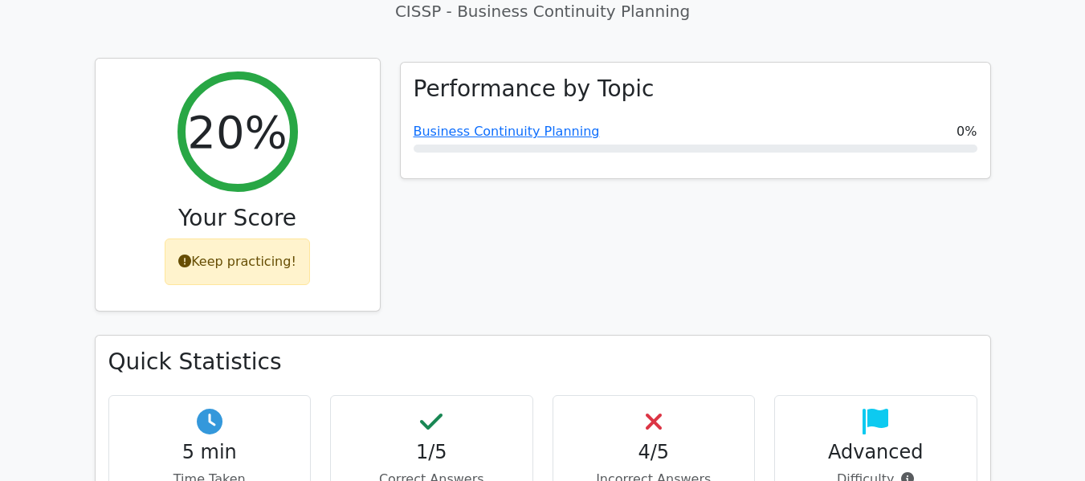
scroll to position [482, 0]
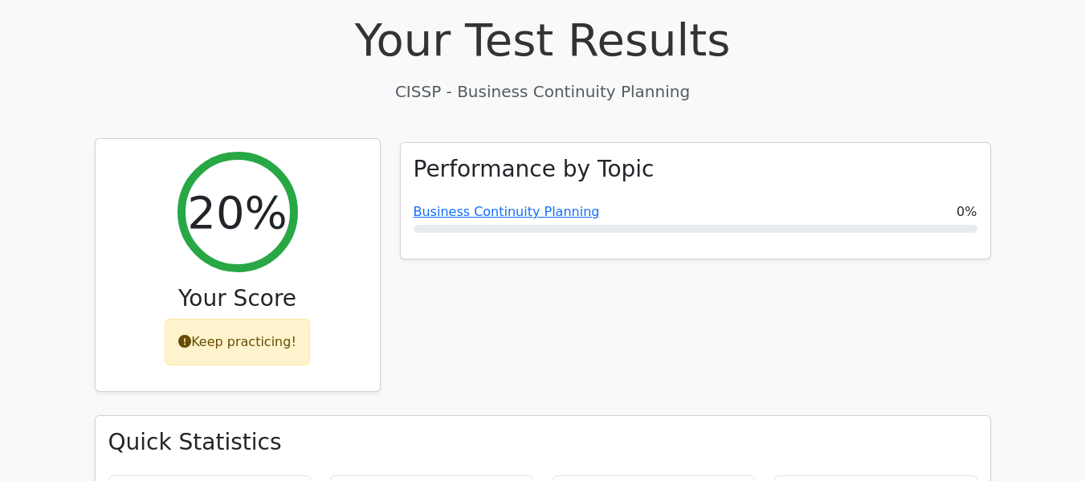
drag, startPoint x: 245, startPoint y: 200, endPoint x: 258, endPoint y: 230, distance: 32.4
click at [250, 211] on div "20%" at bounding box center [237, 212] width 120 height 120
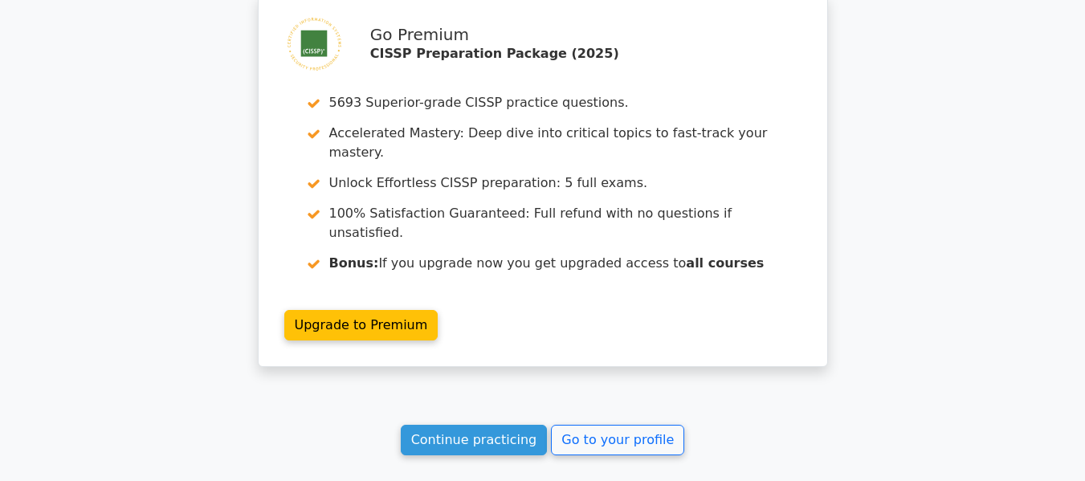
scroll to position [3132, 0]
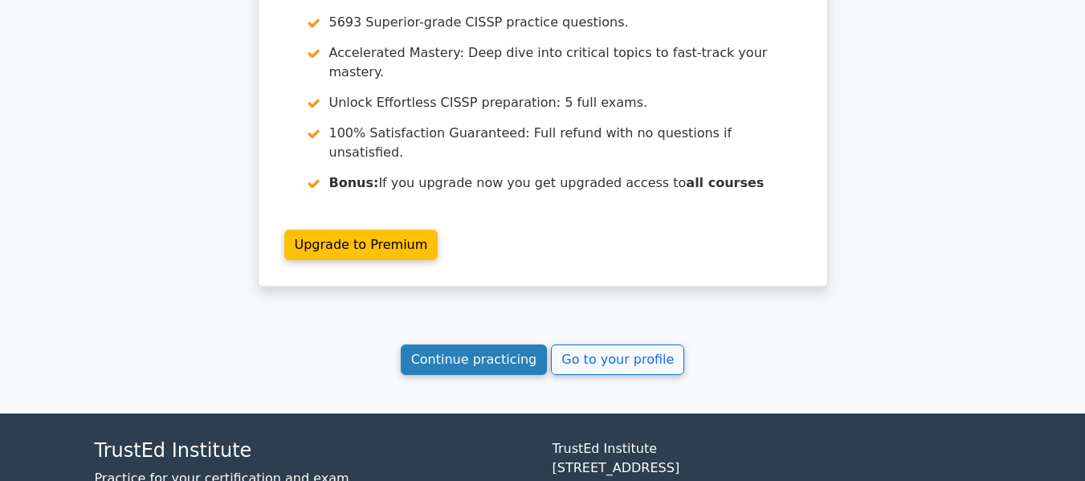
click at [497, 345] on link "Continue practicing" at bounding box center [474, 360] width 147 height 31
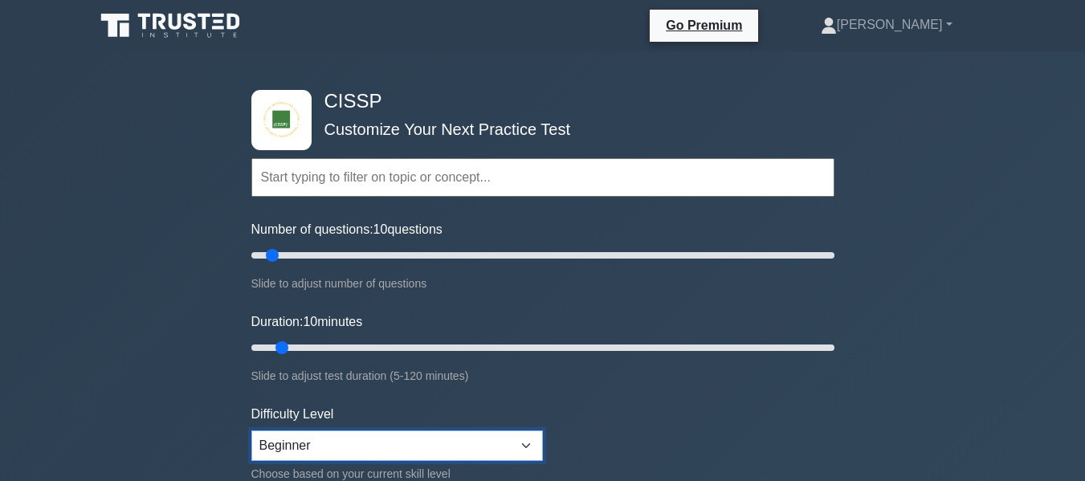
click at [520, 441] on select "Beginner Intermediate Expert" at bounding box center [397, 445] width 292 height 31
select select "intermediate"
click at [251, 430] on select "Beginner Intermediate Expert" at bounding box center [397, 445] width 292 height 31
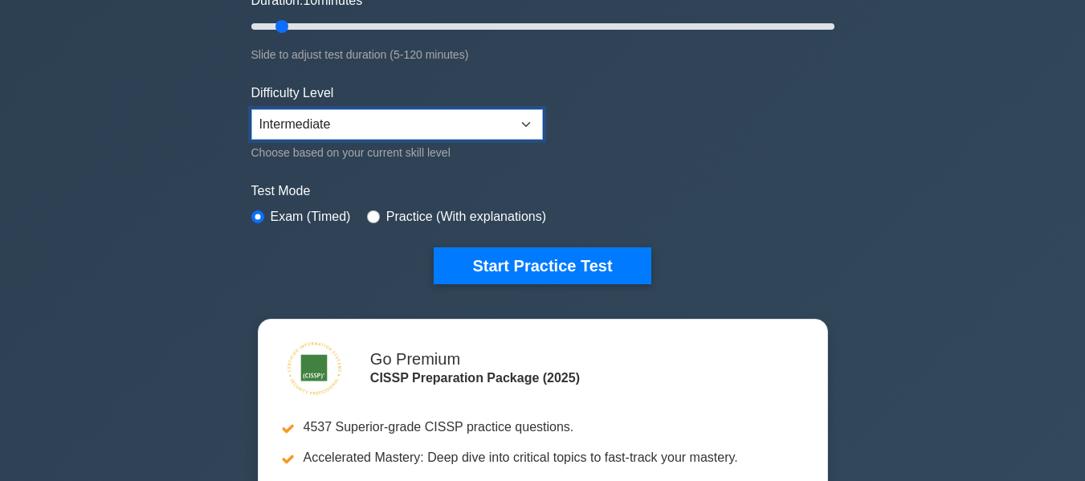
scroll to position [402, 0]
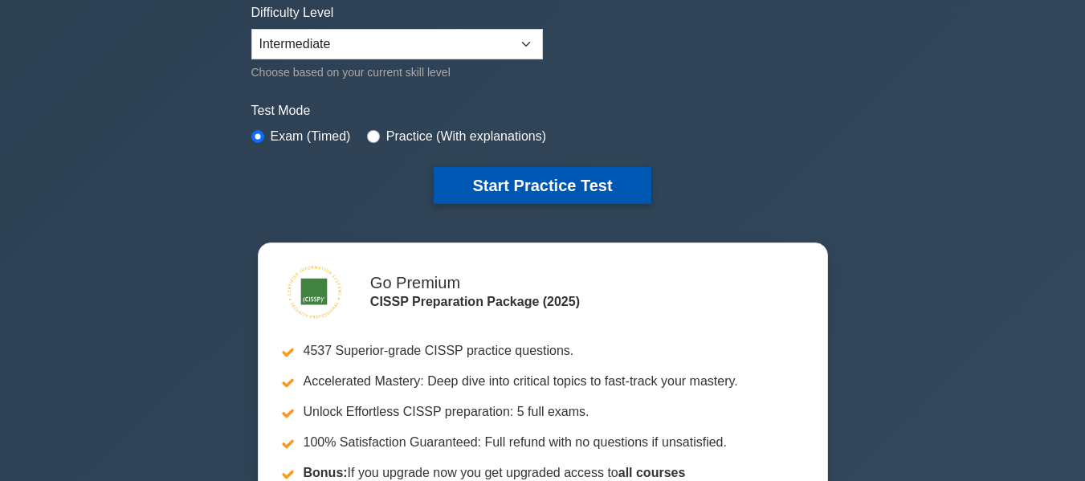
click at [542, 179] on button "Start Practice Test" at bounding box center [542, 185] width 217 height 37
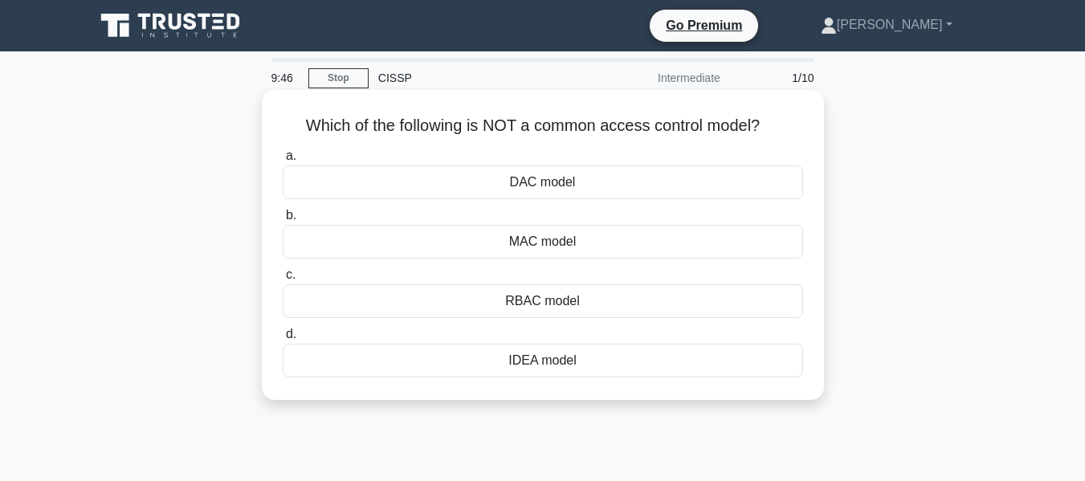
click at [581, 363] on div "IDEA model" at bounding box center [543, 361] width 520 height 34
click at [283, 340] on input "d. IDEA model" at bounding box center [283, 334] width 0 height 10
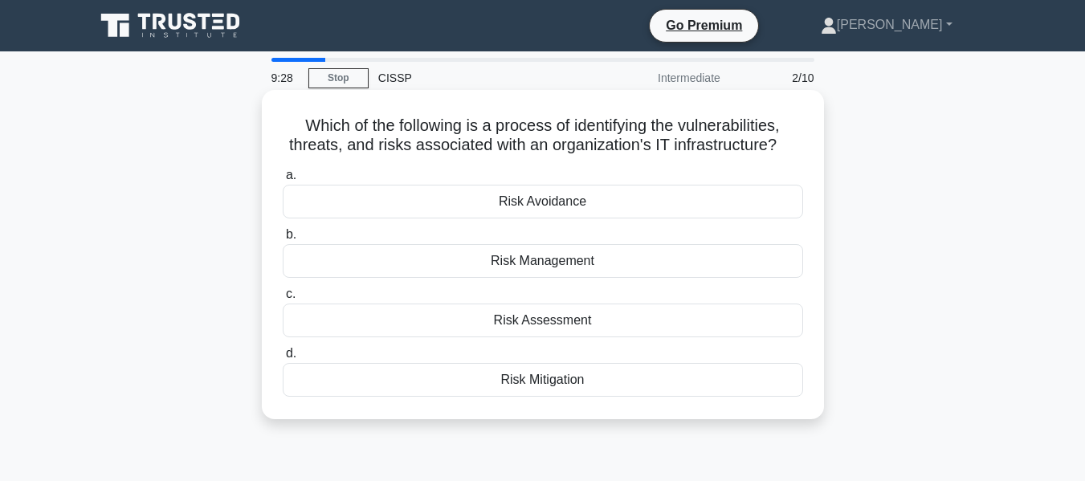
click at [566, 385] on div "Risk Mitigation" at bounding box center [543, 380] width 520 height 34
click at [595, 375] on div "Risk Mitigation" at bounding box center [543, 380] width 520 height 34
click at [283, 359] on input "d. Risk Mitigation" at bounding box center [283, 354] width 0 height 10
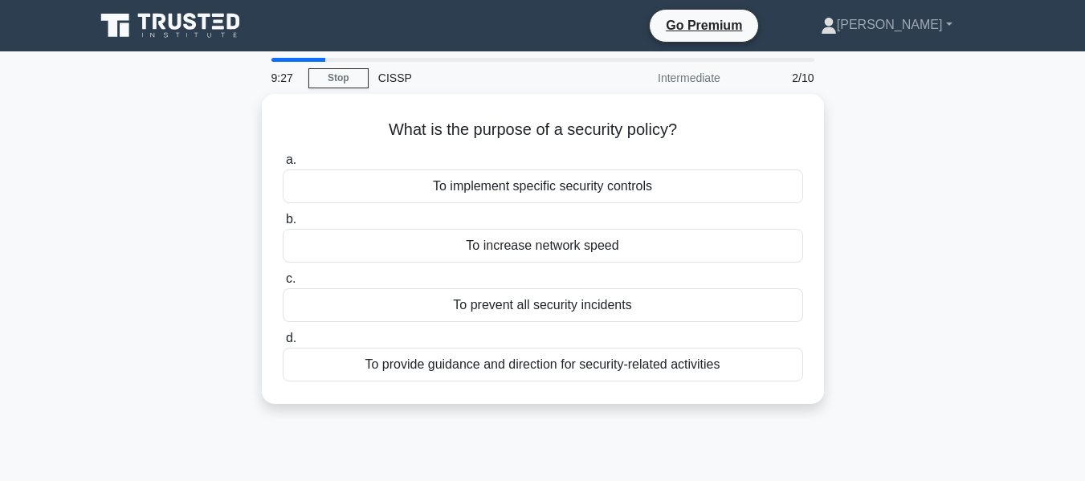
click at [595, 374] on div "To provide guidance and direction for security-related activities" at bounding box center [543, 365] width 520 height 34
click at [283, 344] on input "d. To provide guidance and direction for security-related activities" at bounding box center [283, 338] width 0 height 10
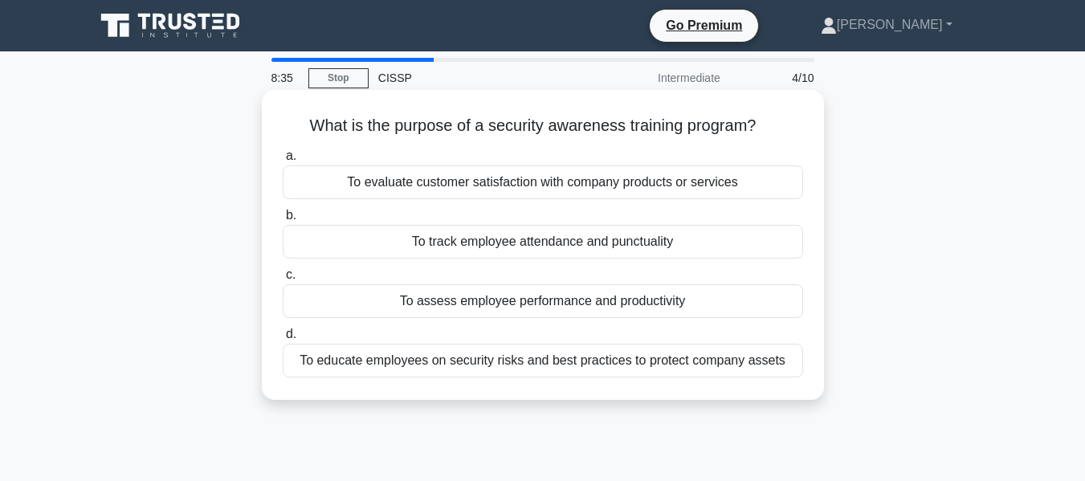
click at [678, 359] on div "To educate employees on security risks and best practices to protect company as…" at bounding box center [543, 361] width 520 height 34
click at [283, 340] on input "d. To educate employees on security risks and best practices to protect company…" at bounding box center [283, 334] width 0 height 10
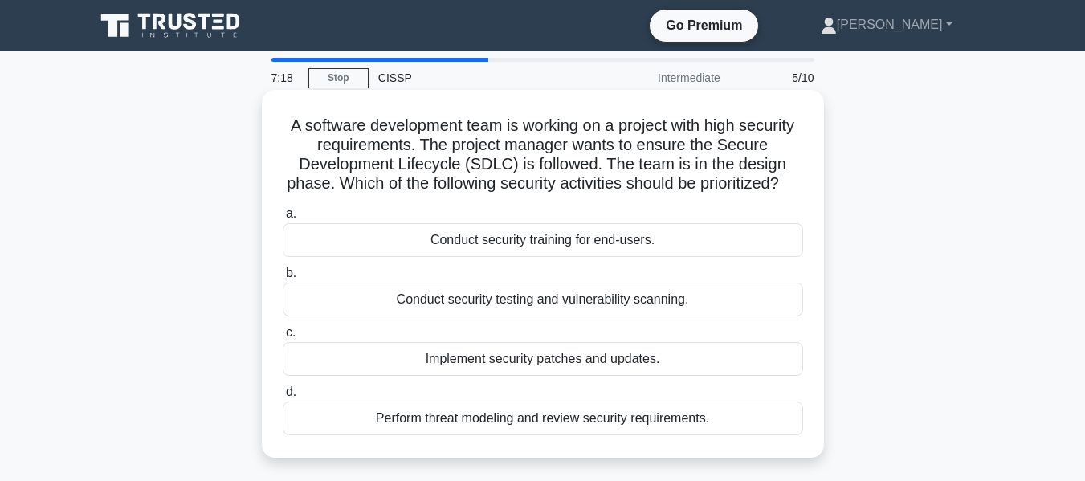
click at [539, 435] on div "Perform threat modeling and review security requirements." at bounding box center [543, 419] width 520 height 34
click at [283, 398] on input "d. Perform threat modeling and review security requirements." at bounding box center [283, 392] width 0 height 10
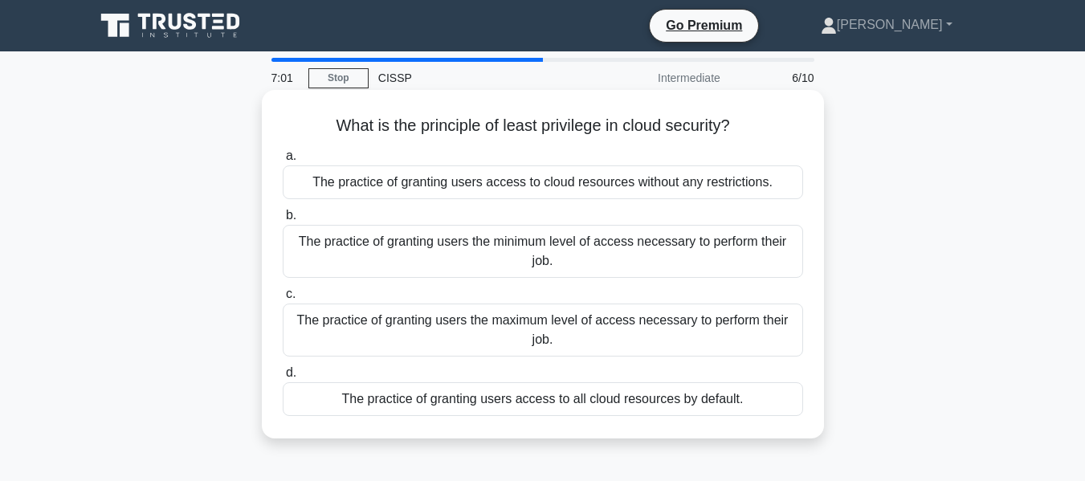
drag, startPoint x: 316, startPoint y: 169, endPoint x: 765, endPoint y: 197, distance: 450.6
click at [765, 197] on div "The practice of granting users access to cloud resources without any restrictio…" at bounding box center [543, 182] width 520 height 34
drag, startPoint x: 296, startPoint y: 241, endPoint x: 796, endPoint y: 248, distance: 500.4
click at [796, 248] on div "The practice of granting users the minimum level of access necessary to perform…" at bounding box center [543, 251] width 520 height 53
drag, startPoint x: 296, startPoint y: 293, endPoint x: 806, endPoint y: 300, distance: 509.2
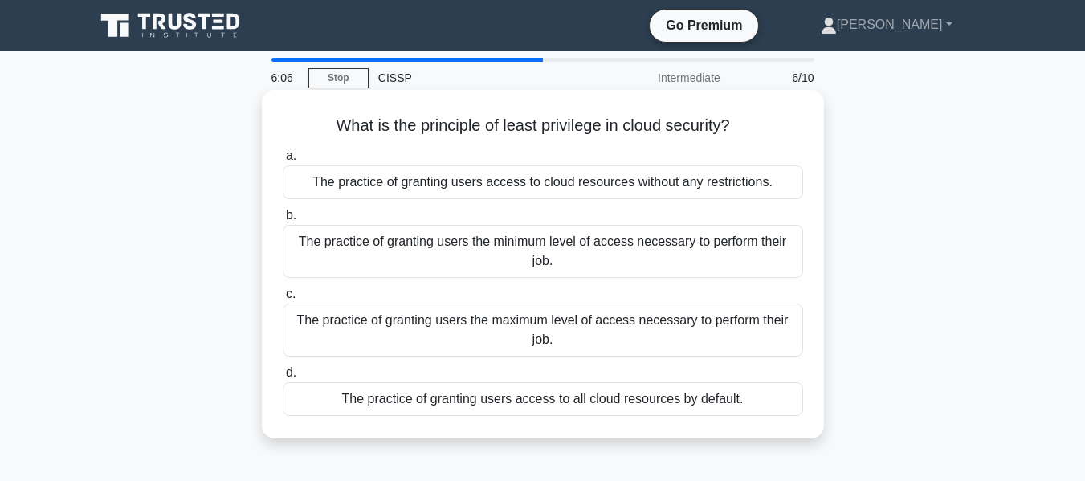
click at [806, 300] on div "c. The practice of granting users the maximum level of access necessary to perf…" at bounding box center [543, 320] width 540 height 72
click at [676, 304] on div "The practice of granting users the maximum level of access necessary to perform…" at bounding box center [543, 330] width 520 height 53
click at [283, 300] on input "c. The practice of granting users the maximum level of access necessary to perf…" at bounding box center [283, 294] width 0 height 10
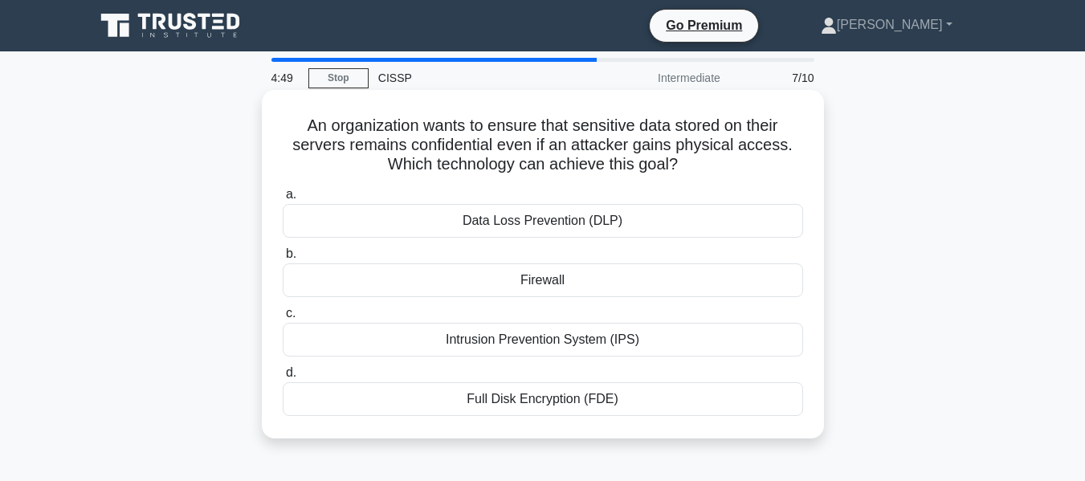
click at [569, 399] on div "Full Disk Encryption (FDE)" at bounding box center [543, 399] width 520 height 34
click at [283, 378] on input "d. Full Disk Encryption (FDE)" at bounding box center [283, 373] width 0 height 10
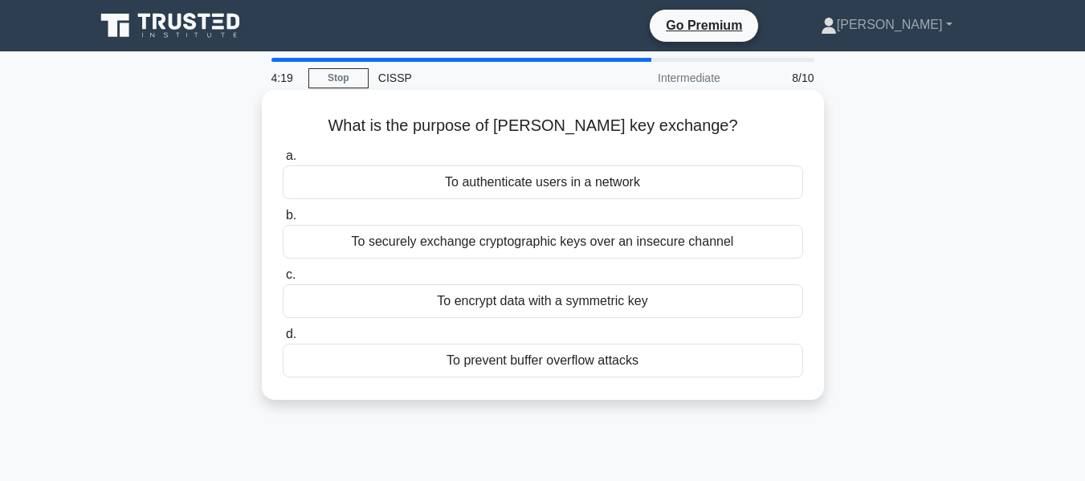
click at [523, 298] on div "To encrypt data with a symmetric key" at bounding box center [543, 301] width 520 height 34
click at [283, 280] on input "c. To encrypt data with a symmetric key" at bounding box center [283, 275] width 0 height 10
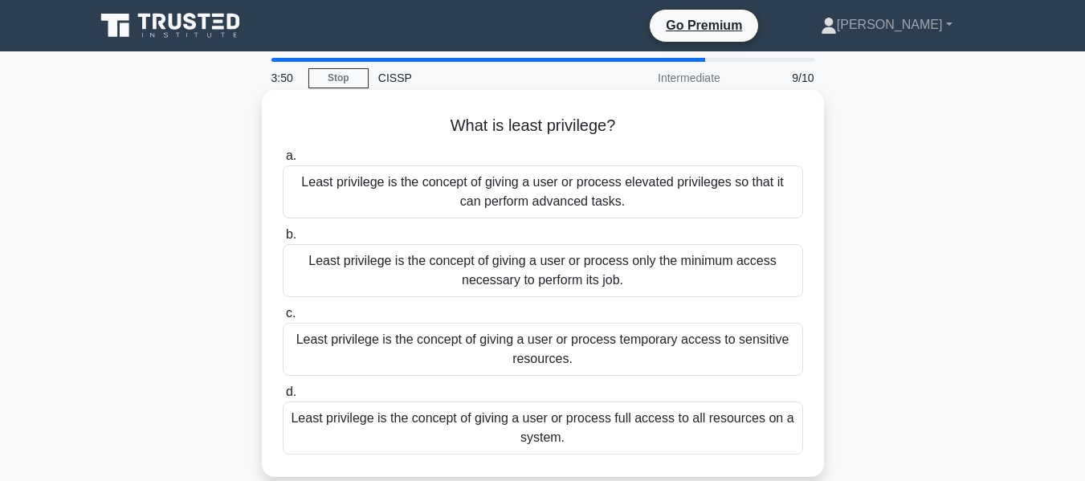
click at [498, 259] on div "Least privilege is the concept of giving a user or process only the minimum acc…" at bounding box center [543, 270] width 520 height 53
click at [283, 240] on input "b. Least privilege is the concept of giving a user or process only the minimum …" at bounding box center [283, 235] width 0 height 10
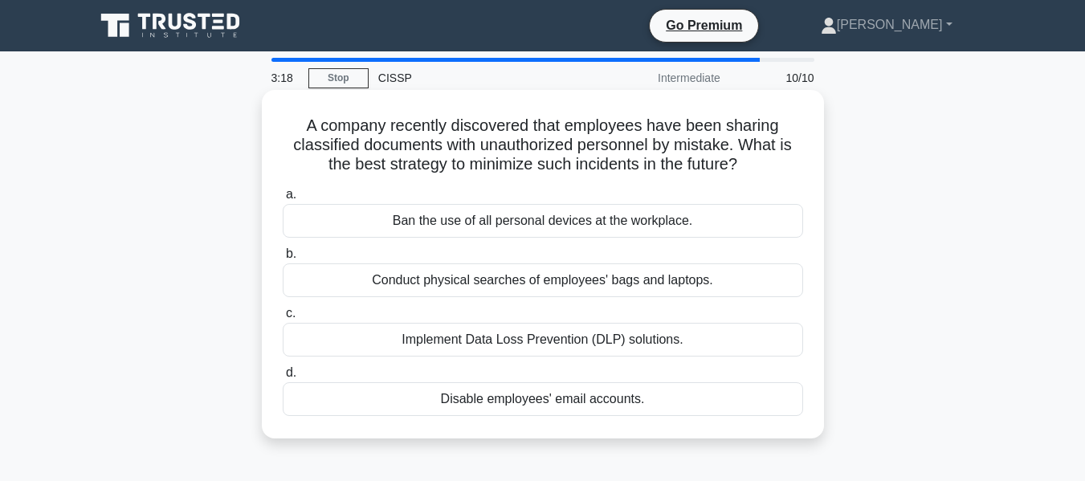
drag, startPoint x: 398, startPoint y: 220, endPoint x: 732, endPoint y: 230, distance: 334.3
click at [732, 230] on div "Ban the use of all personal devices at the workplace." at bounding box center [543, 221] width 520 height 34
click at [519, 334] on div "Implement Data Loss Prevention (DLP) solutions." at bounding box center [543, 340] width 520 height 34
click at [283, 319] on input "c. Implement Data Loss Prevention (DLP) solutions." at bounding box center [283, 313] width 0 height 10
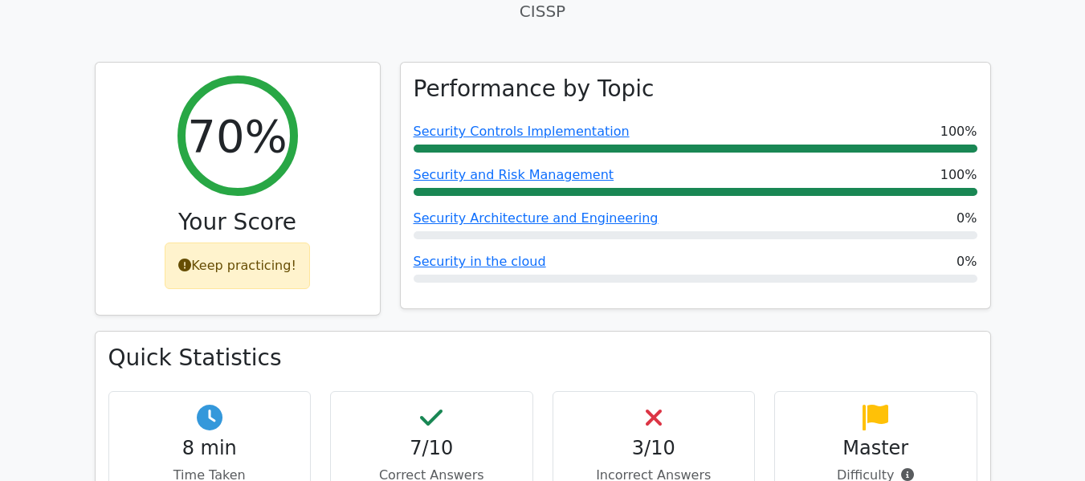
scroll to position [482, 0]
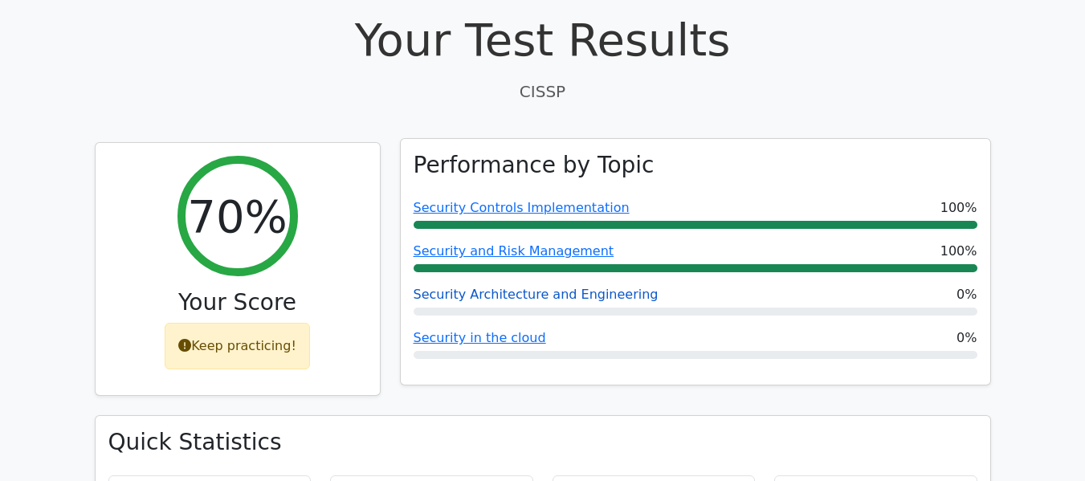
click at [569, 287] on link "Security Architecture and Engineering" at bounding box center [536, 294] width 245 height 15
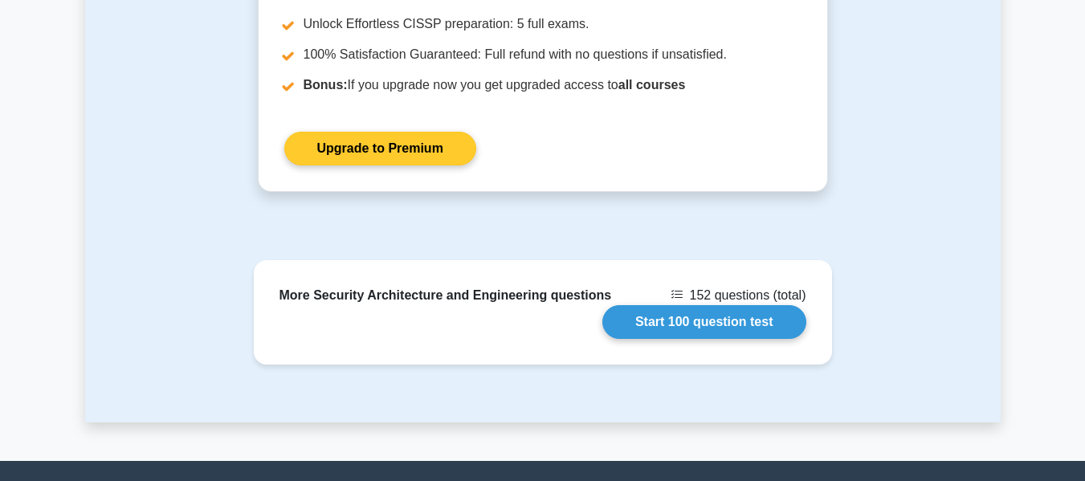
scroll to position [1907, 0]
